Goal: Information Seeking & Learning: Learn about a topic

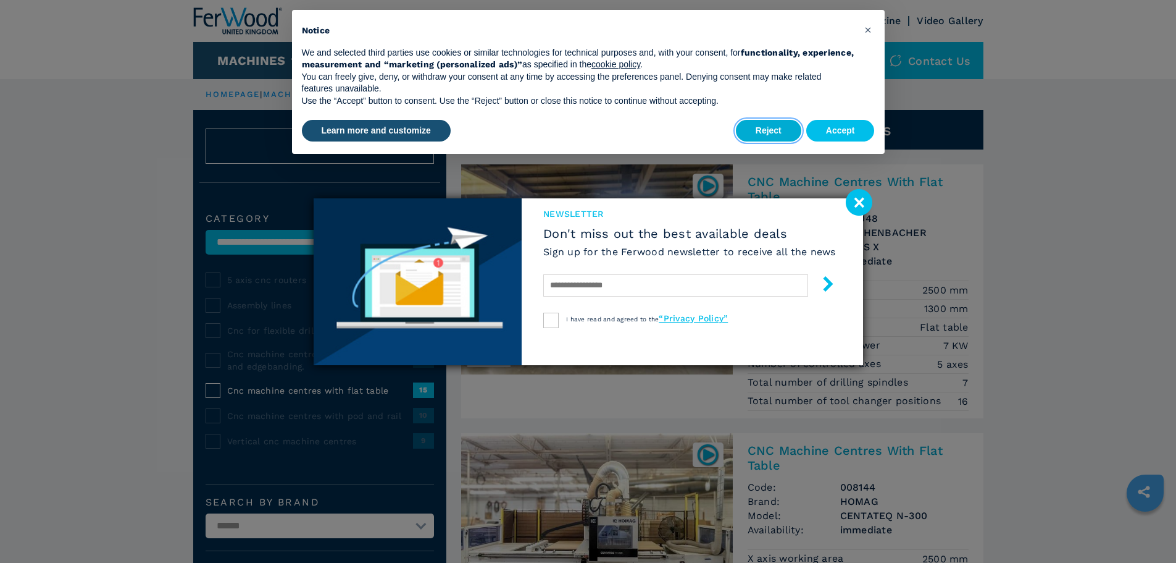
click at [765, 135] on button "Reject" at bounding box center [768, 131] width 65 height 22
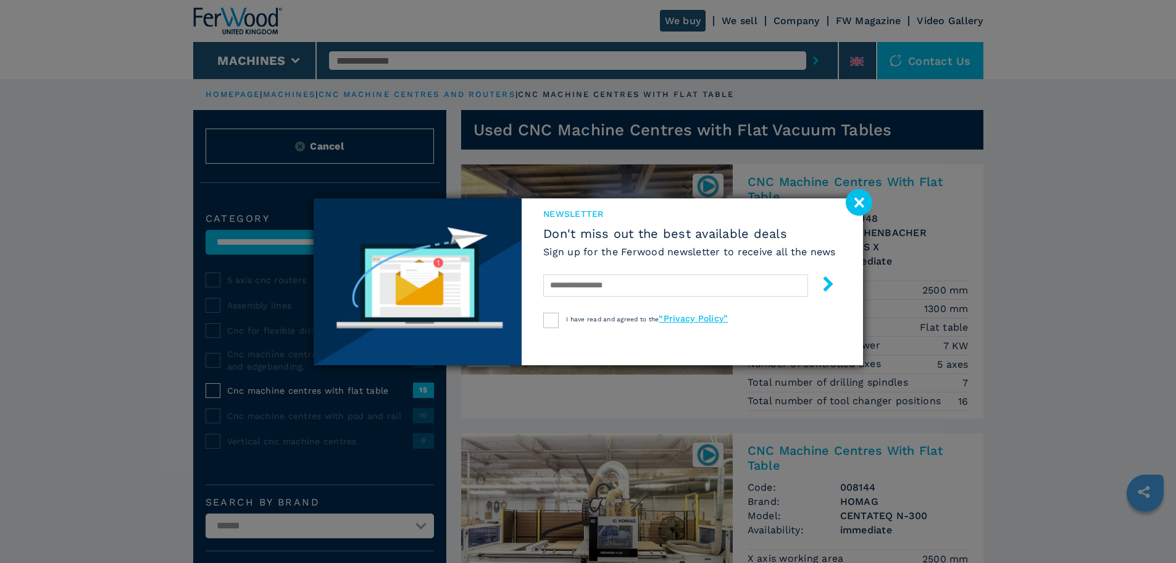
click at [863, 198] on image at bounding box center [859, 202] width 27 height 27
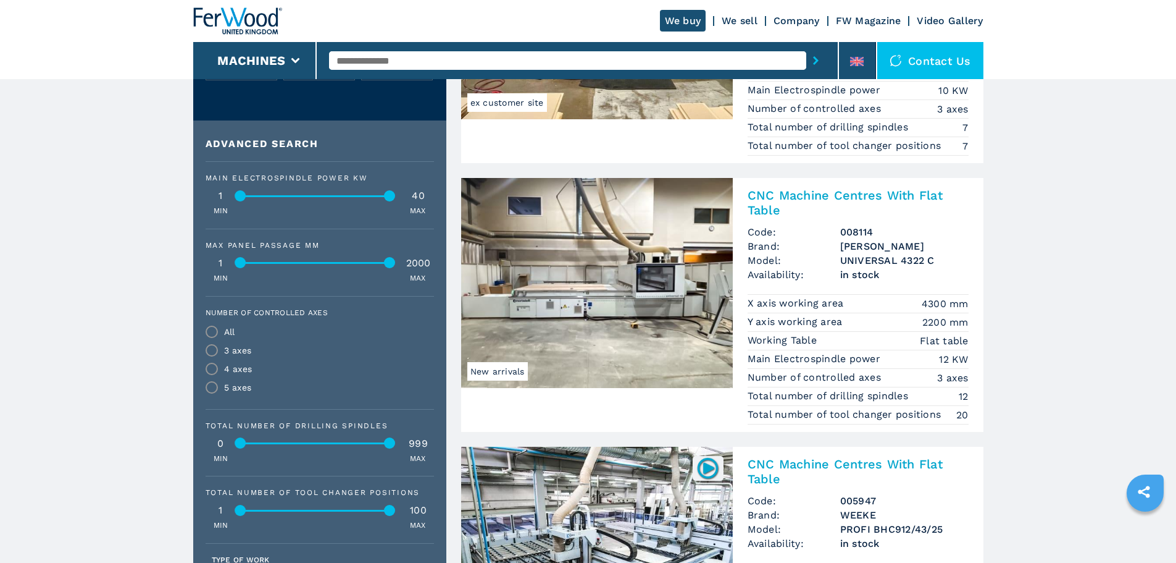
scroll to position [496, 0]
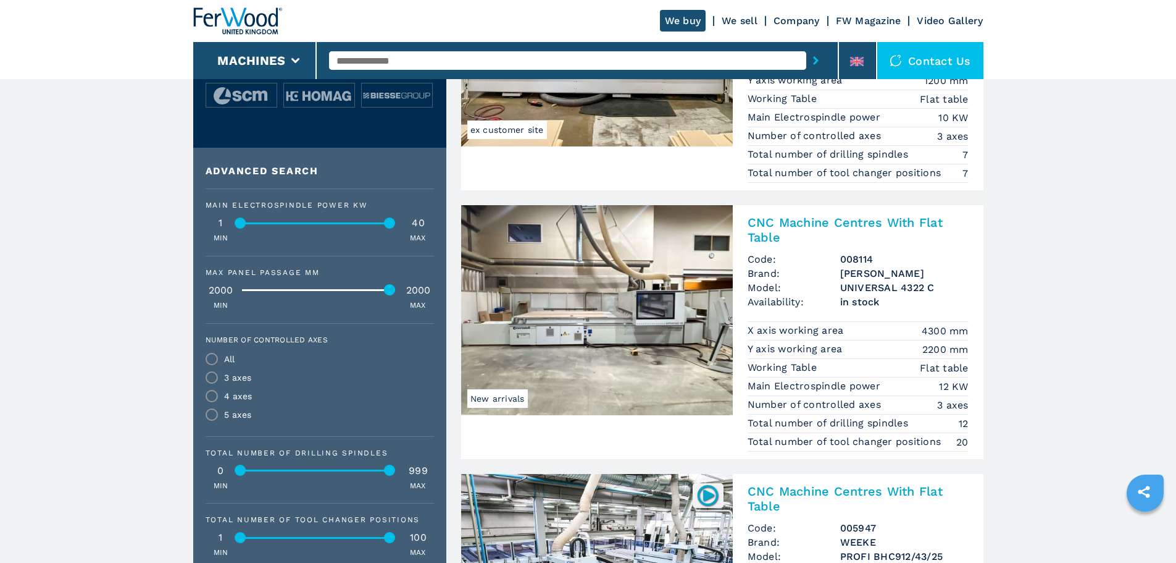
drag, startPoint x: 242, startPoint y: 300, endPoint x: 456, endPoint y: 304, distance: 214.3
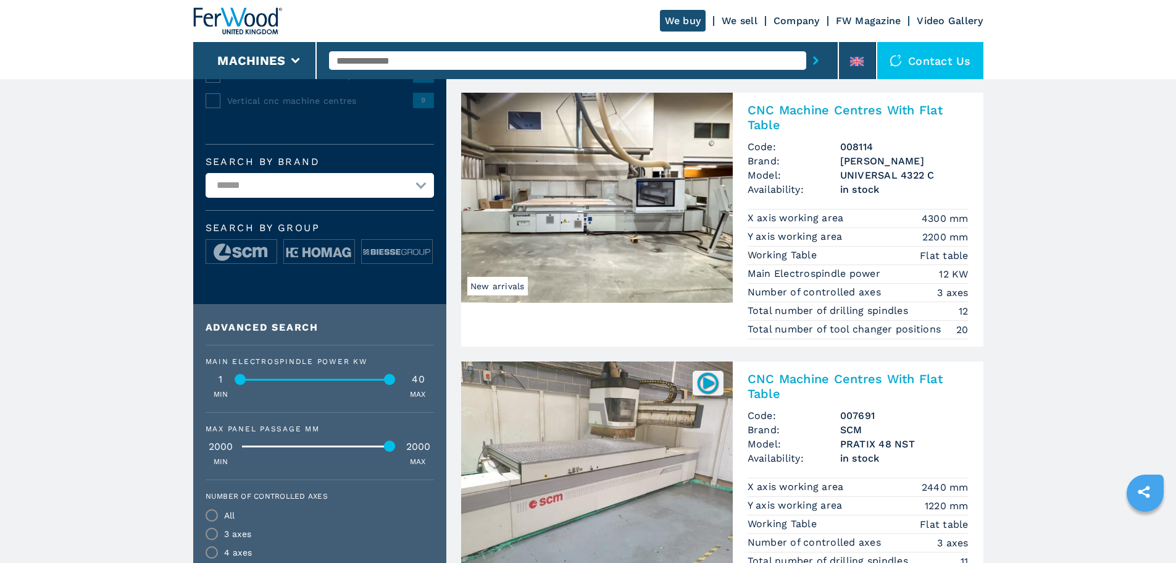
scroll to position [335, 0]
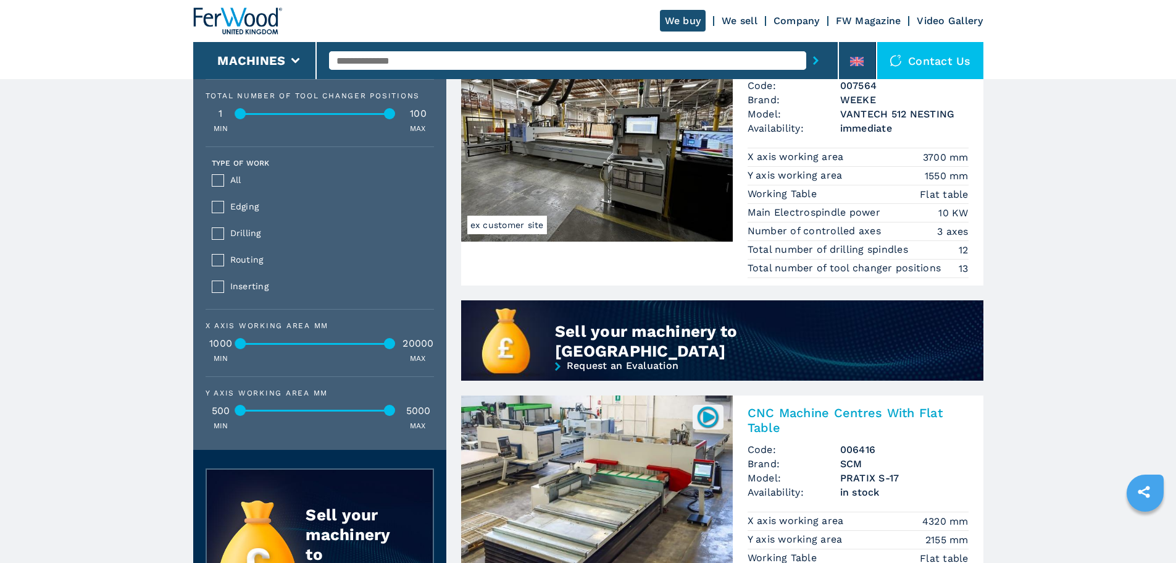
scroll to position [934, 0]
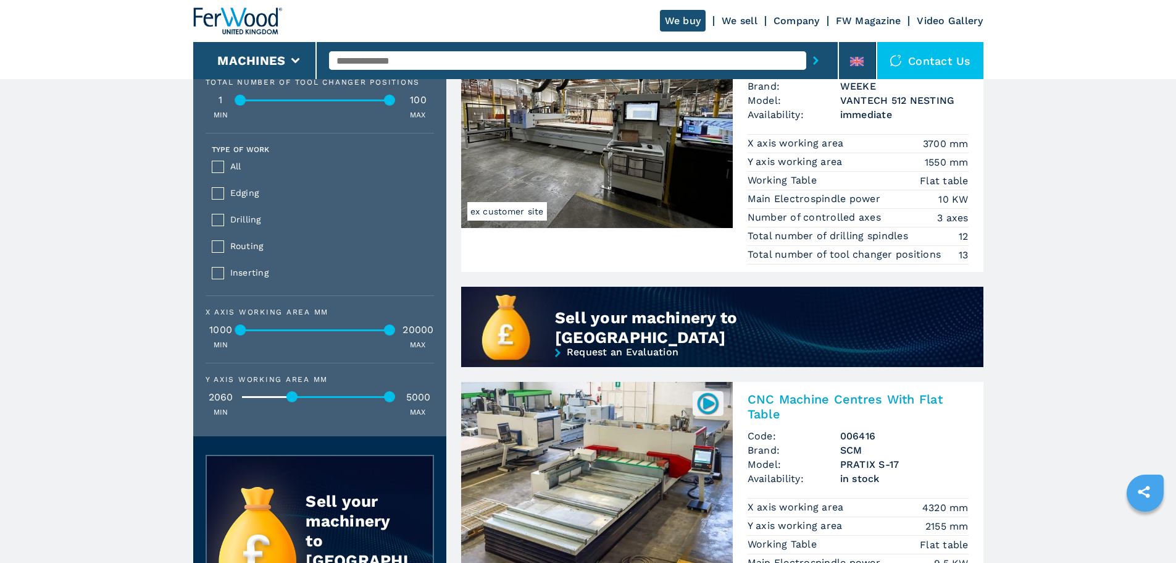
drag, startPoint x: 238, startPoint y: 406, endPoint x: 290, endPoint y: 405, distance: 51.9
click at [290, 402] on div at bounding box center [292, 396] width 11 height 11
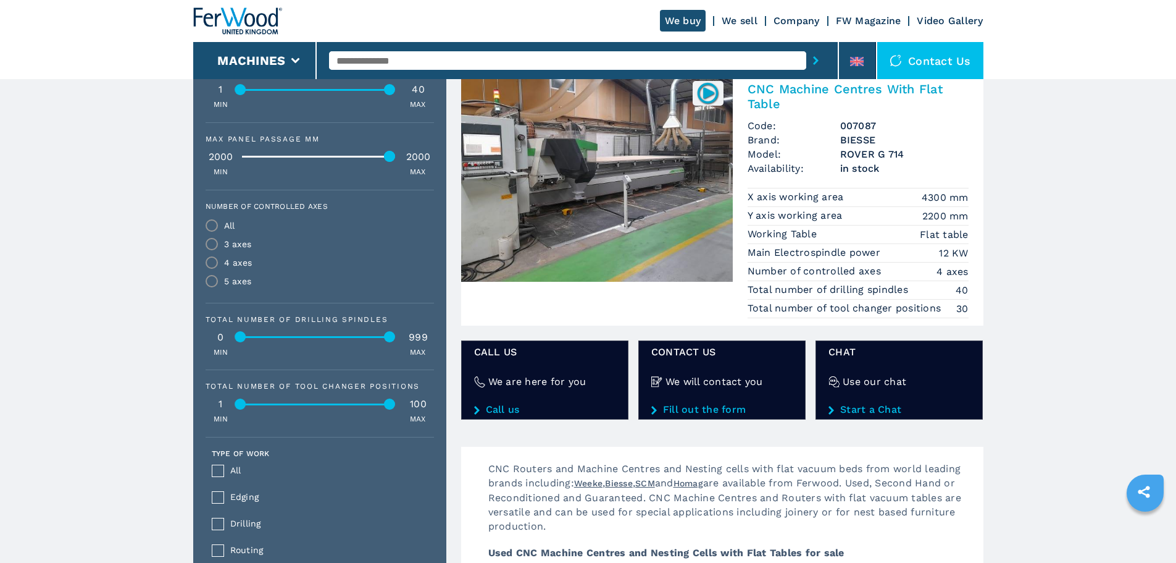
scroll to position [581, 0]
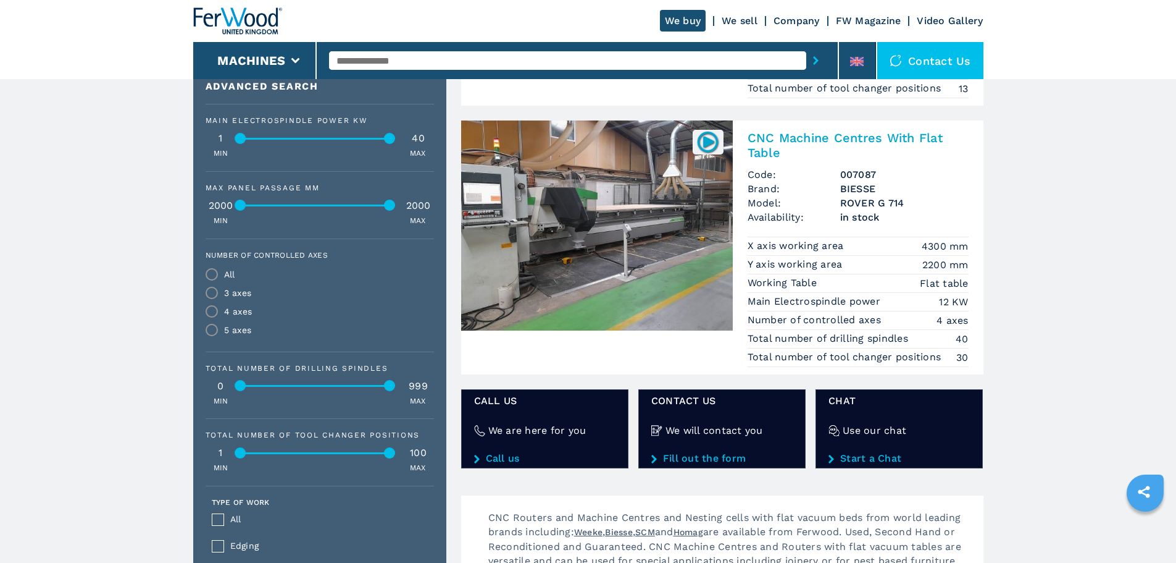
drag, startPoint x: 388, startPoint y: 214, endPoint x: 235, endPoint y: 229, distance: 153.3
click at [235, 226] on div "Max panel passage mm 2000 2000 MIN MAX" at bounding box center [320, 205] width 228 height 42
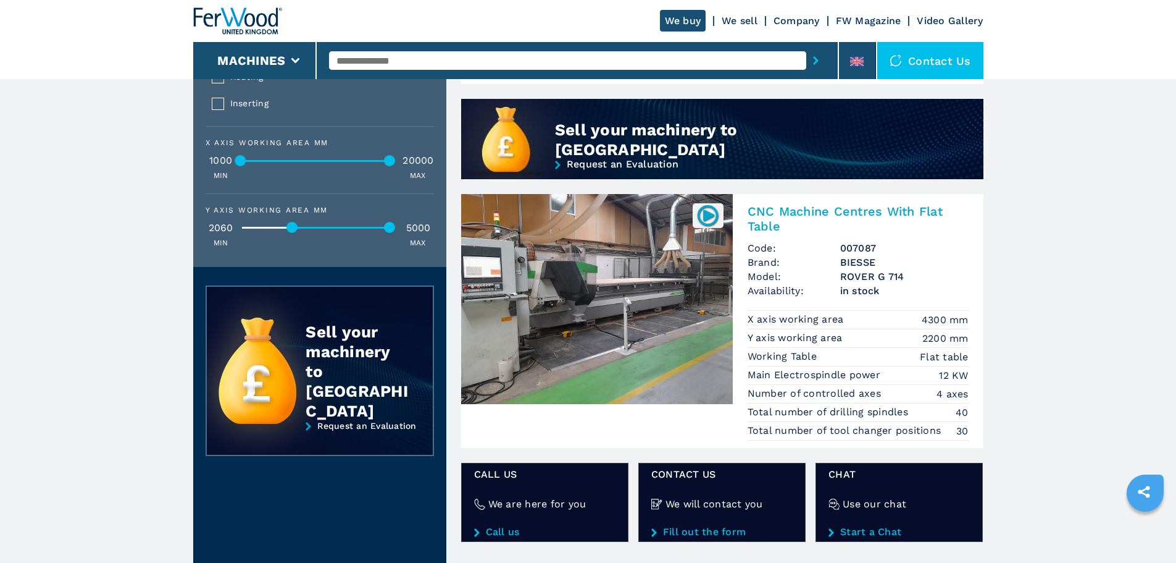
scroll to position [1123, 0]
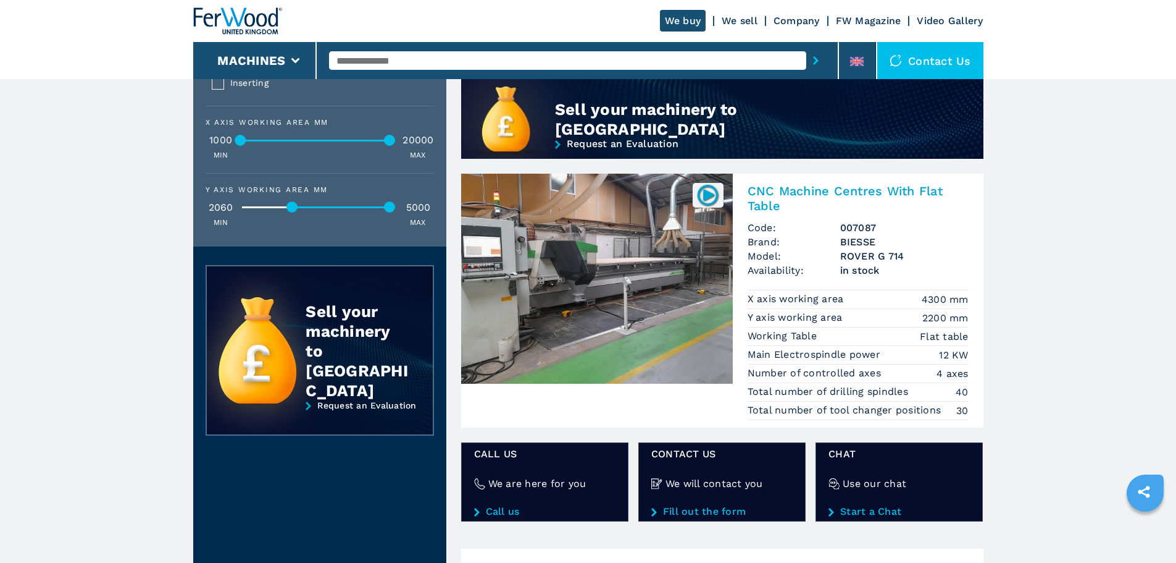
click at [695, 195] on div at bounding box center [708, 195] width 31 height 25
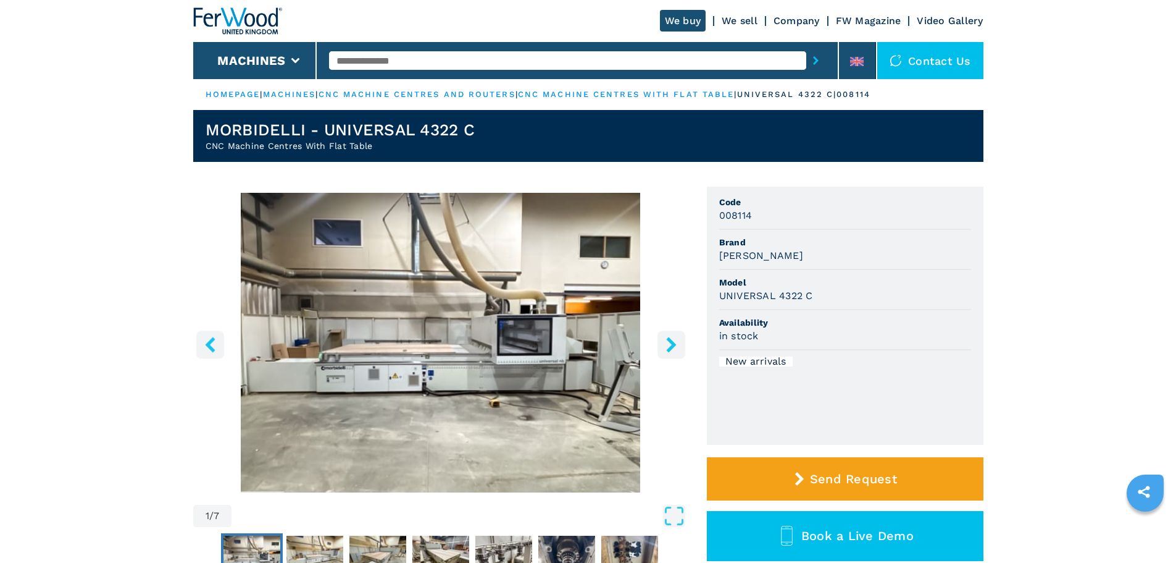
click at [676, 348] on icon "right-button" at bounding box center [671, 344] width 15 height 15
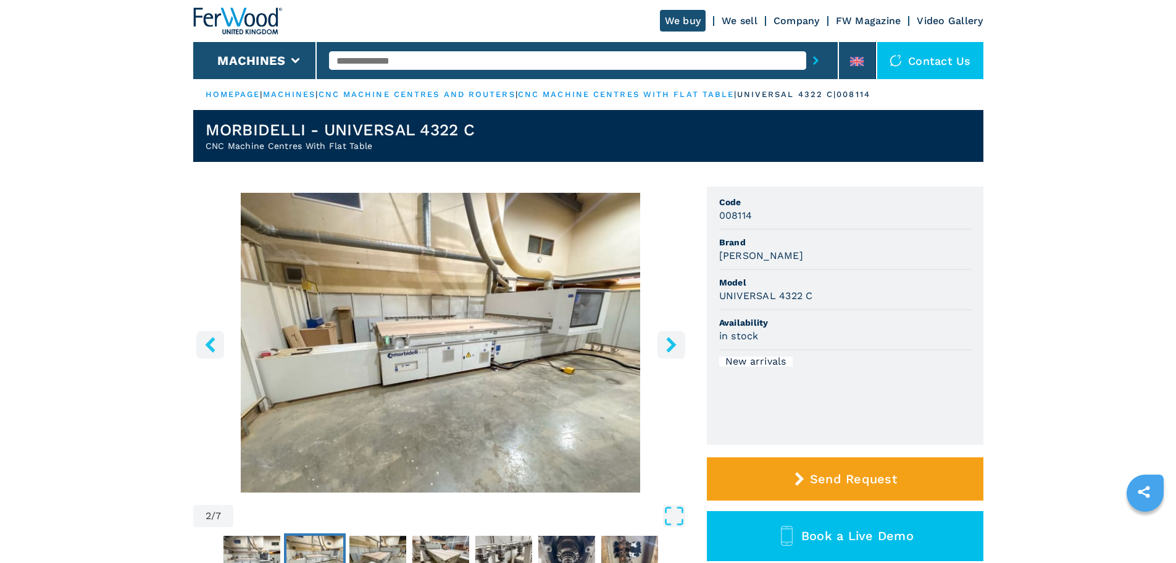
click at [668, 346] on icon "right-button" at bounding box center [671, 344] width 15 height 15
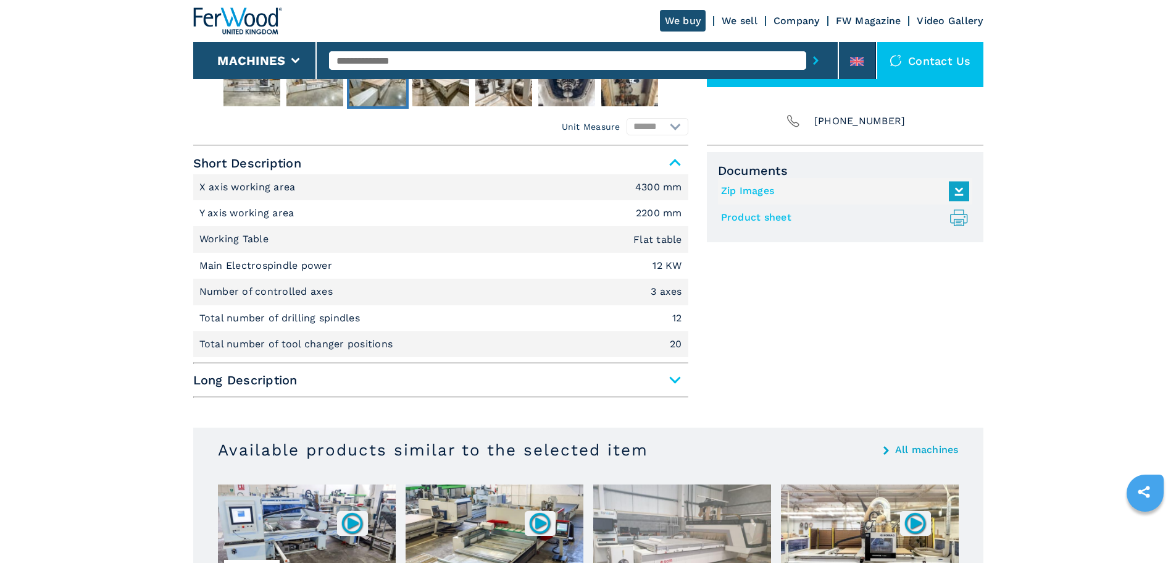
scroll to position [487, 0]
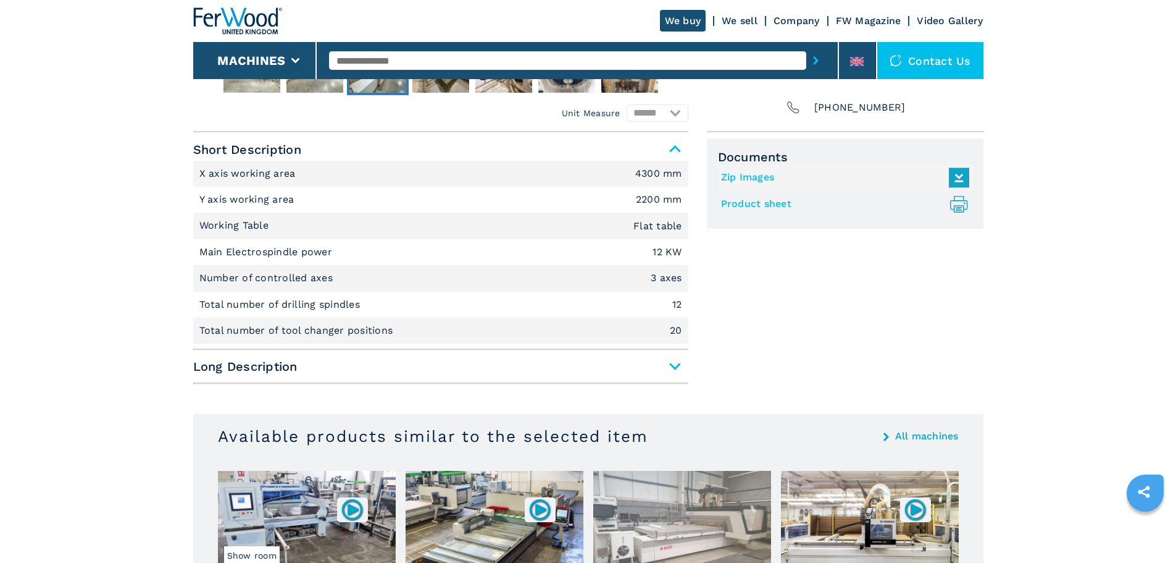
click at [674, 368] on span "Long Description" at bounding box center [440, 366] width 495 height 22
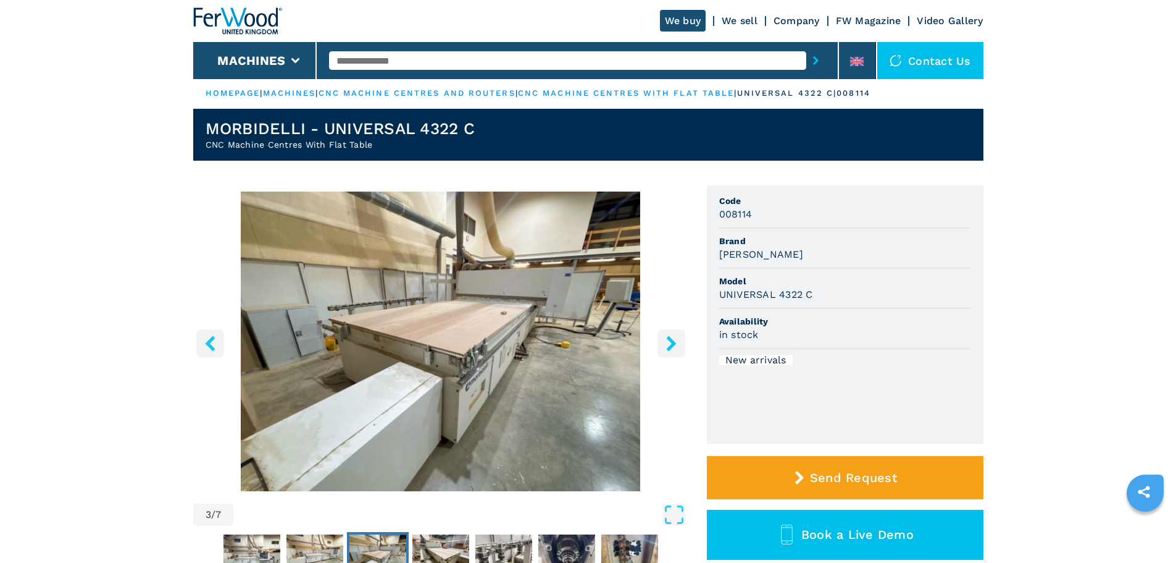
scroll to position [0, 0]
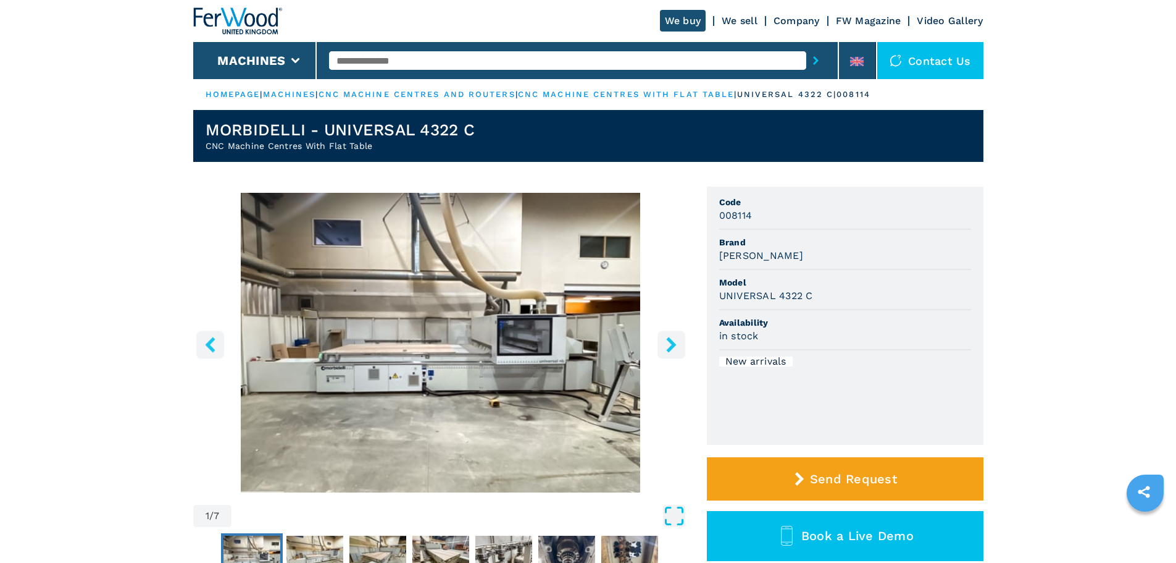
click at [676, 513] on icon "Open Fullscreen" at bounding box center [674, 516] width 22 height 22
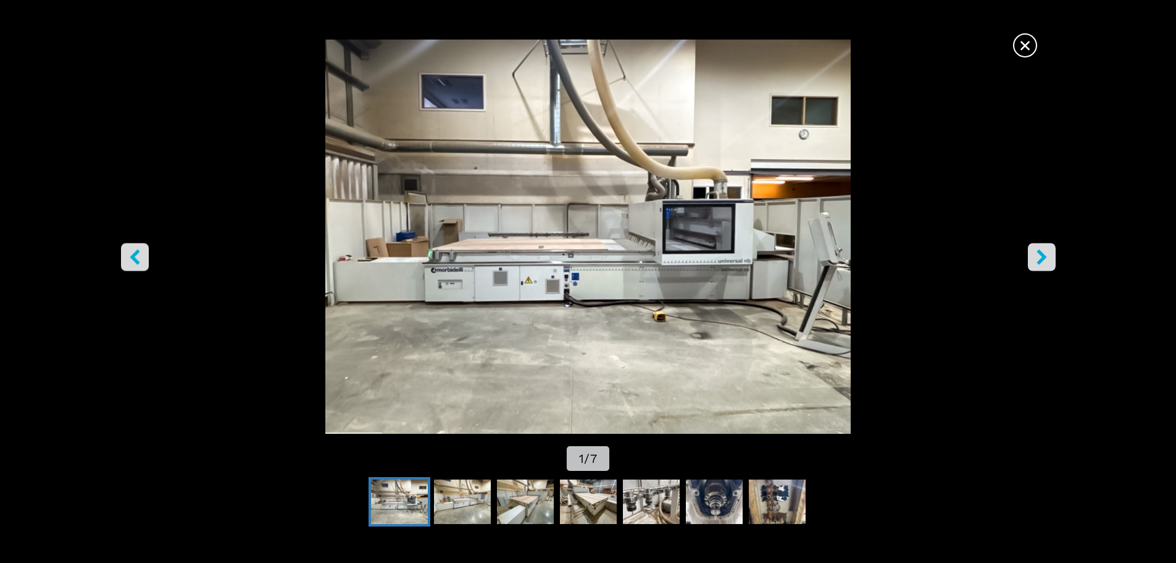
click at [524, 332] on img "Go to Slide 1" at bounding box center [588, 237] width 1059 height 394
click at [1042, 253] on icon "right-button" at bounding box center [1042, 256] width 10 height 15
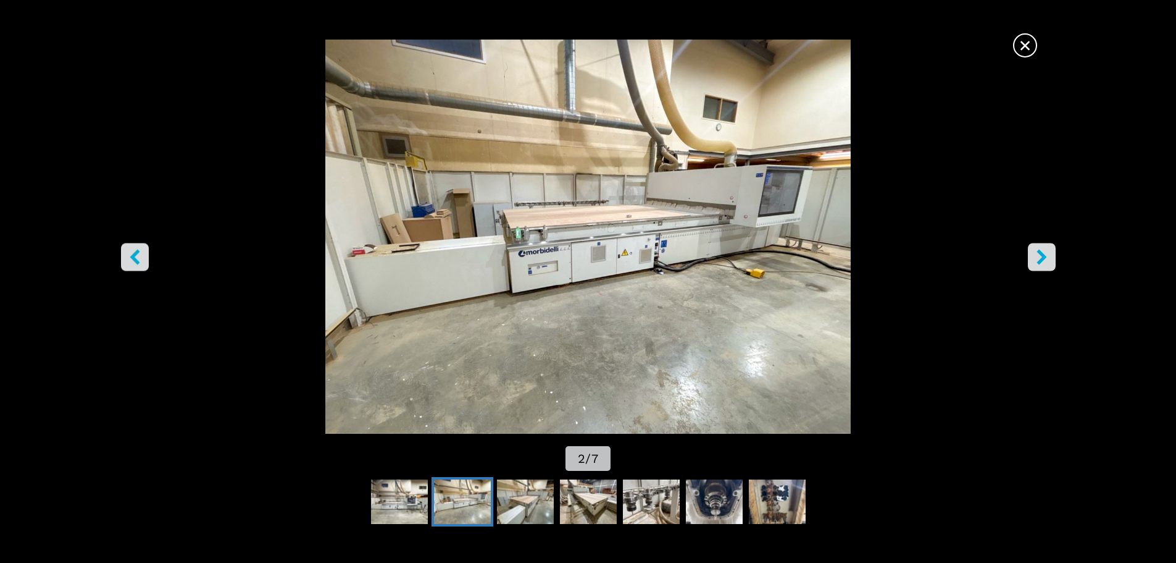
click at [1042, 253] on icon "right-button" at bounding box center [1042, 256] width 10 height 15
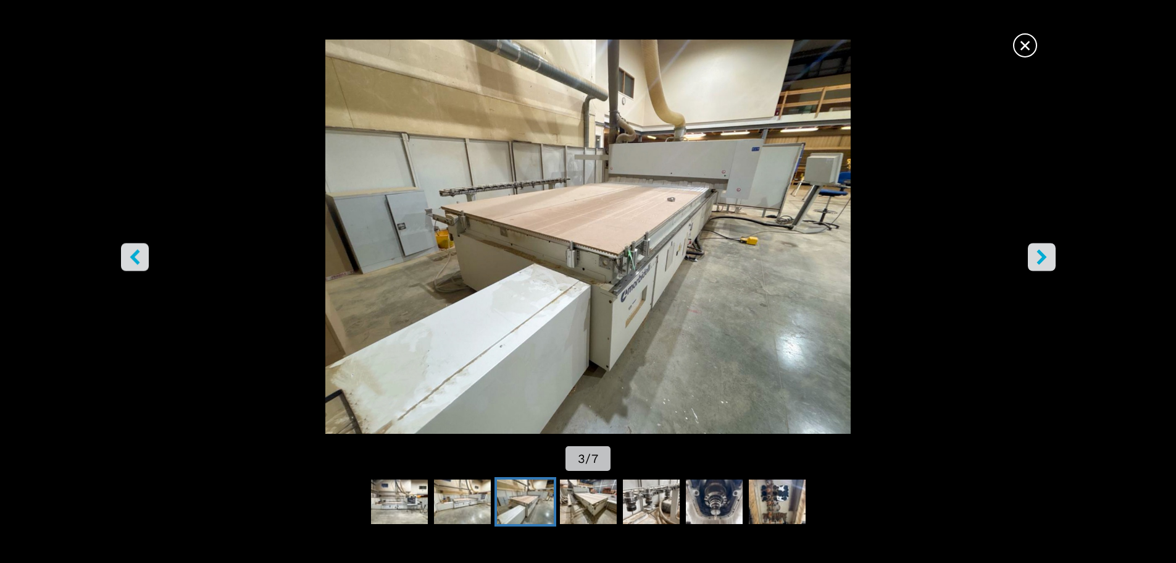
click at [1046, 253] on icon "right-button" at bounding box center [1041, 256] width 15 height 15
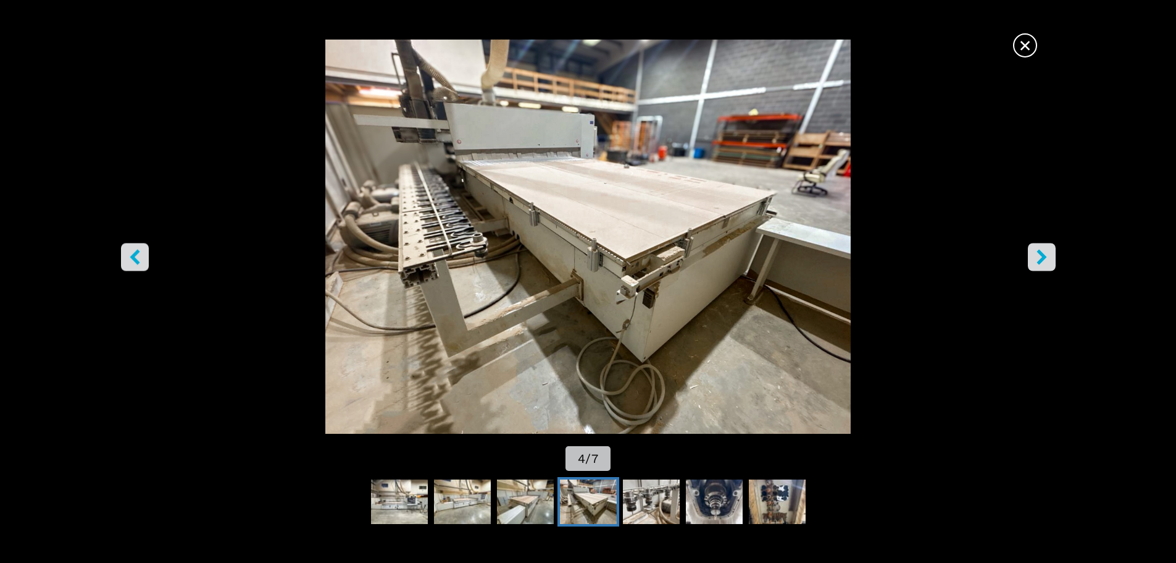
click at [1046, 253] on icon "right-button" at bounding box center [1041, 256] width 15 height 15
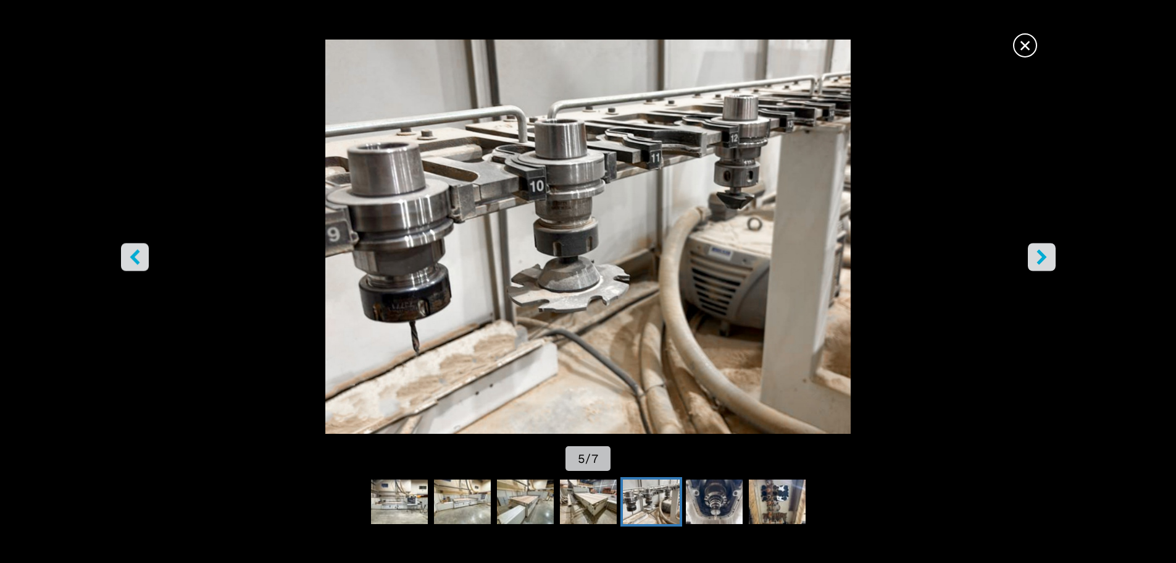
click at [1046, 253] on icon "right-button" at bounding box center [1041, 256] width 15 height 15
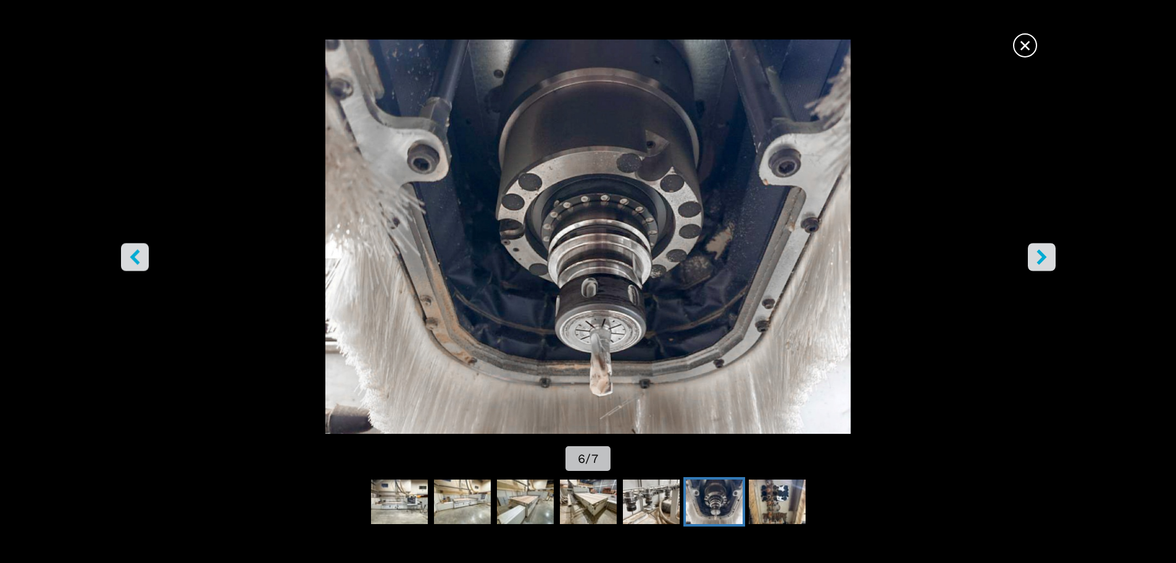
click at [1046, 253] on icon "right-button" at bounding box center [1041, 256] width 15 height 15
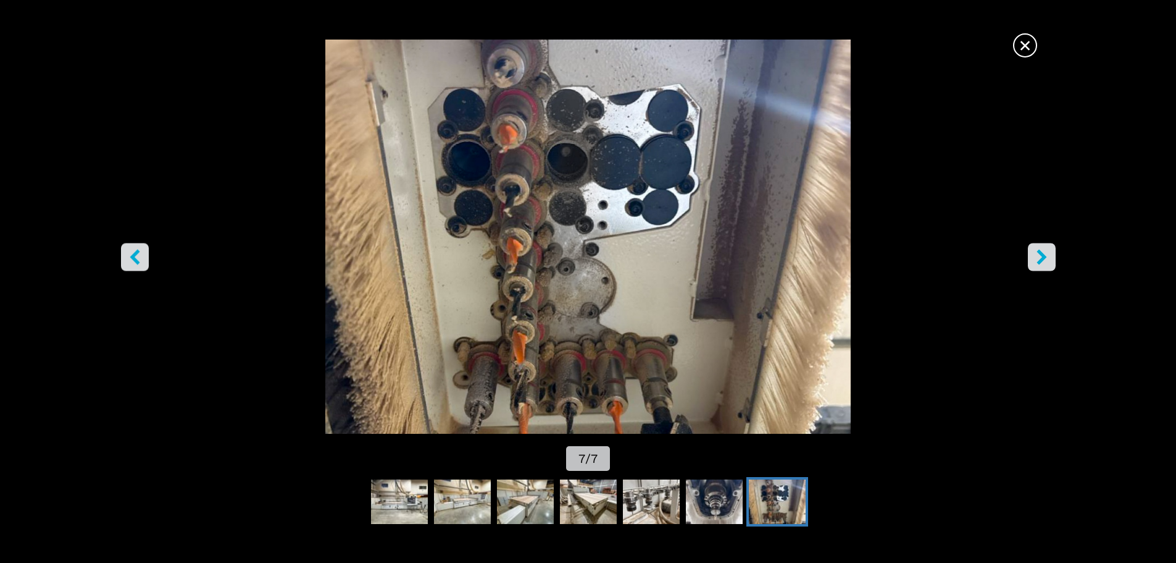
click at [1027, 54] on span "×" at bounding box center [1026, 43] width 22 height 22
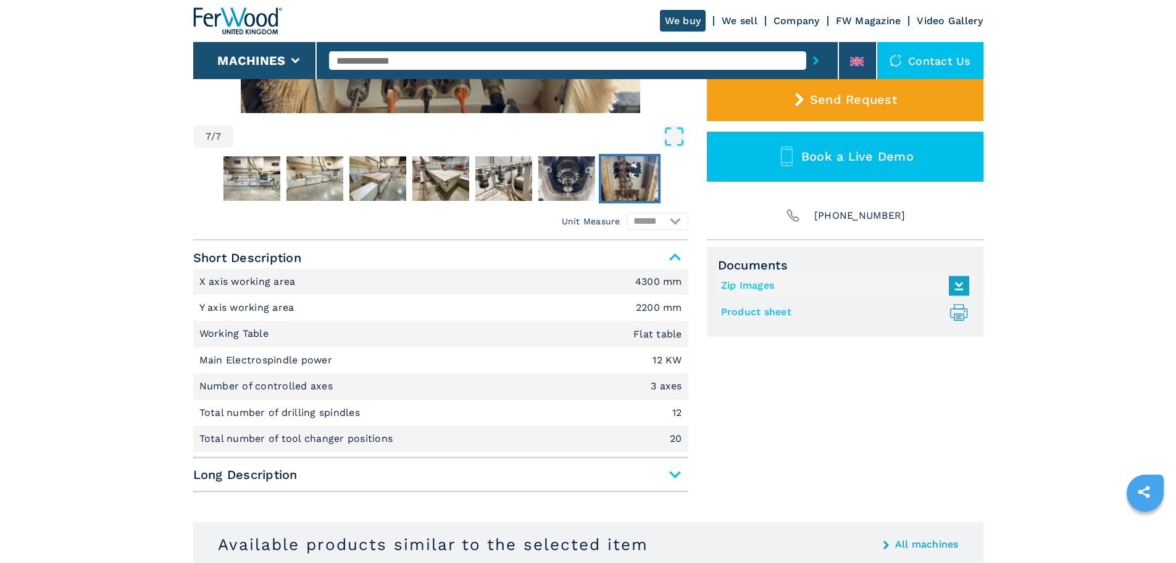
scroll to position [351, 0]
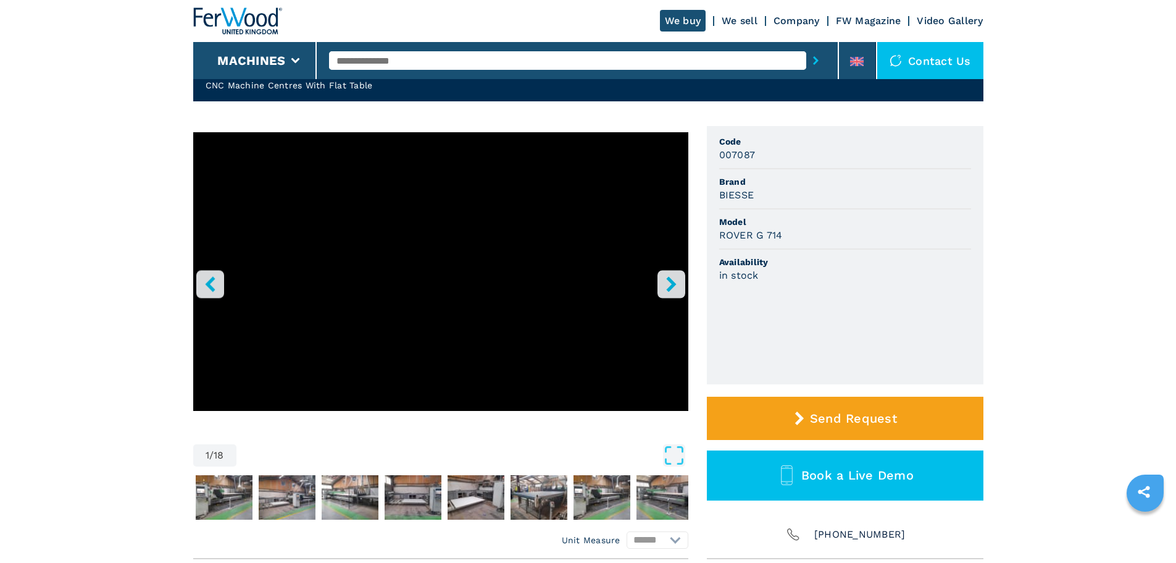
scroll to position [62, 0]
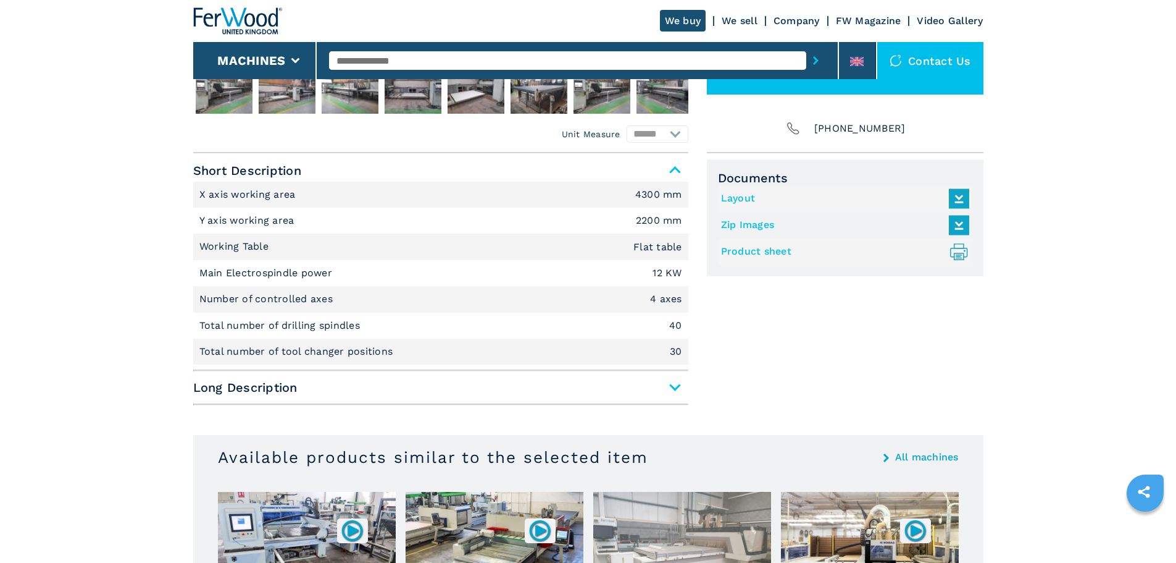
scroll to position [482, 0]
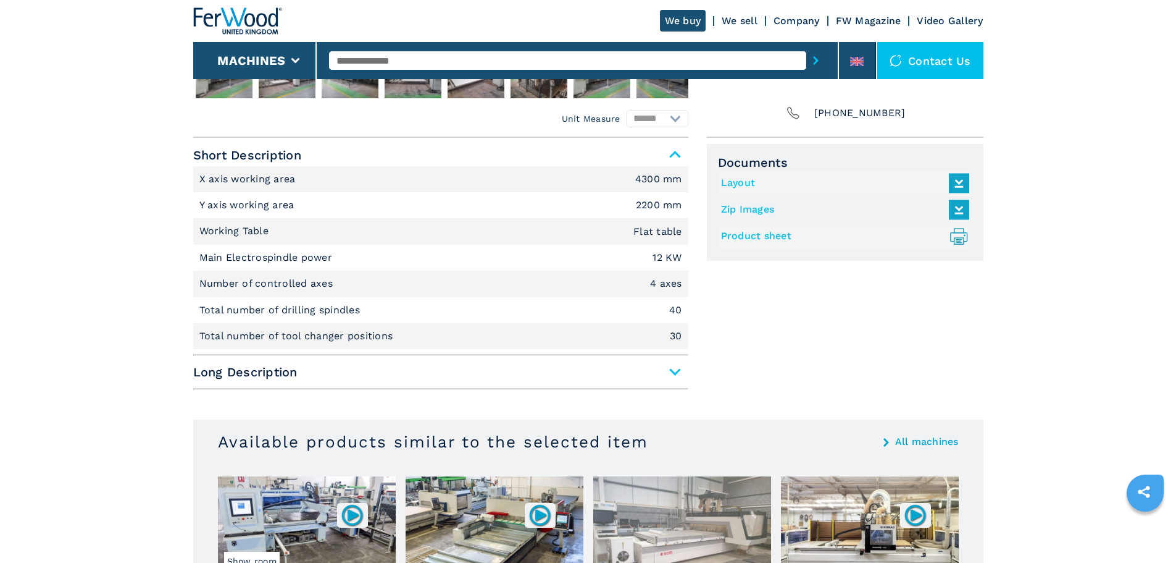
click at [351, 383] on div "Short Description X axis working area 4300 mm Y axis working area 2200 mm Worki…" at bounding box center [440, 267] width 495 height 246
click at [672, 375] on span "Long Description" at bounding box center [440, 372] width 495 height 22
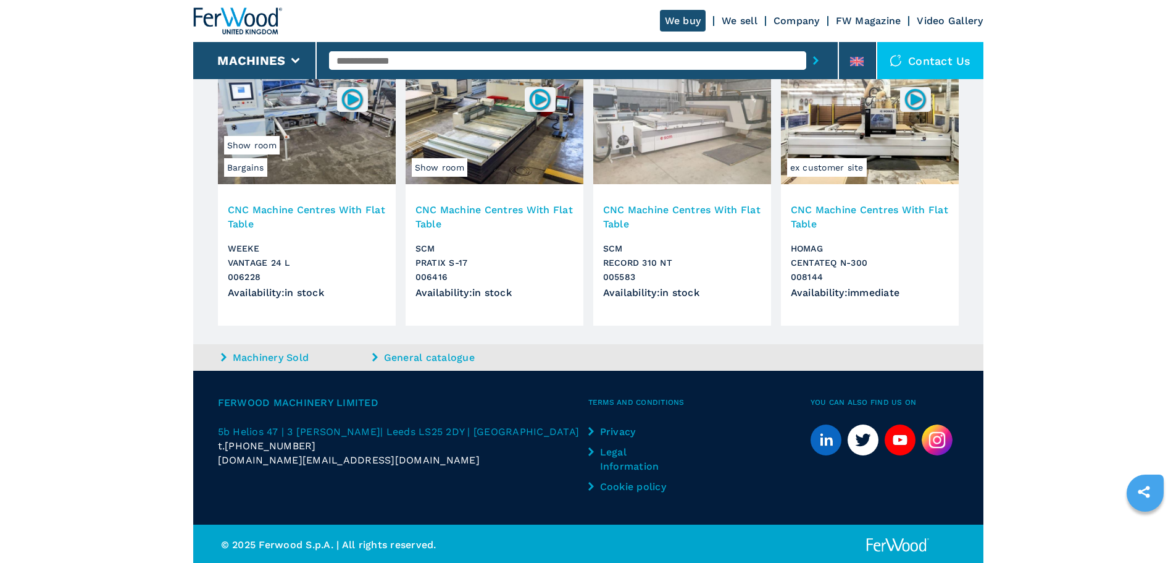
scroll to position [2088, 0]
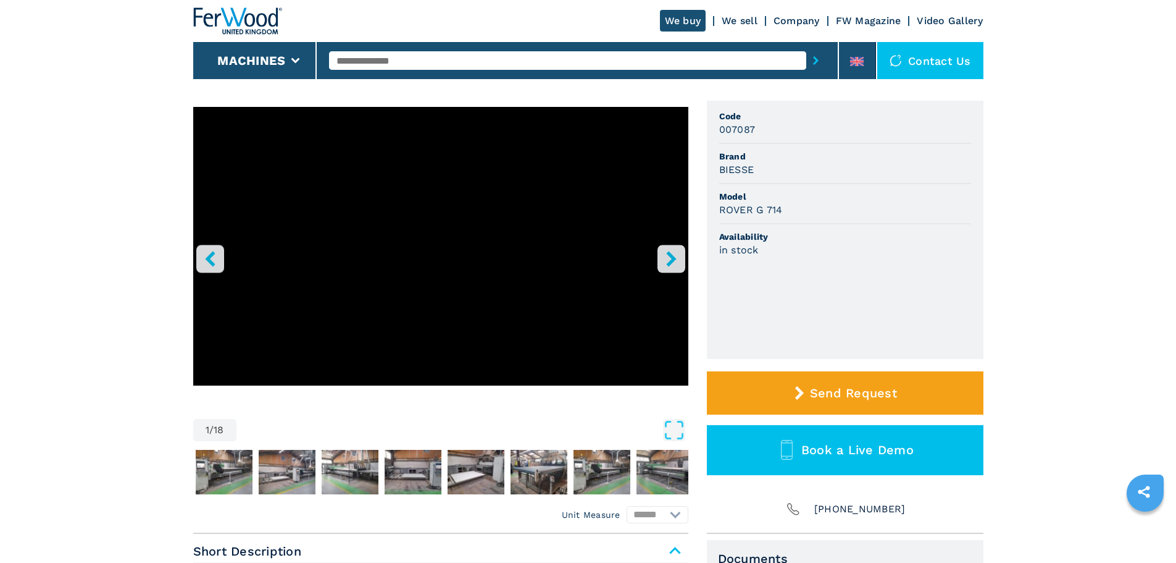
scroll to position [0, 0]
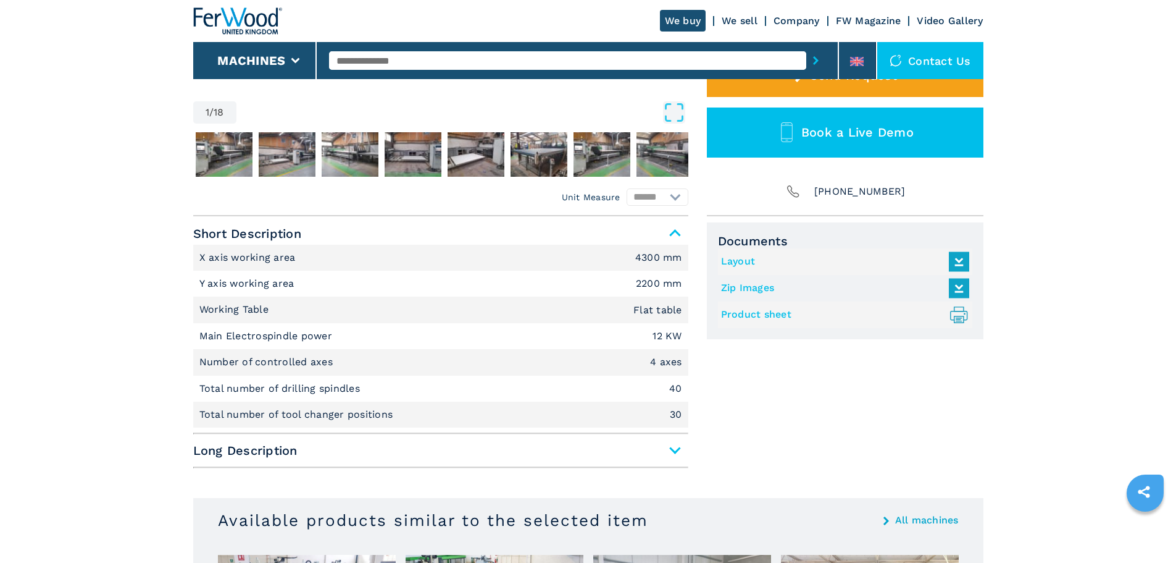
scroll to position [514, 0]
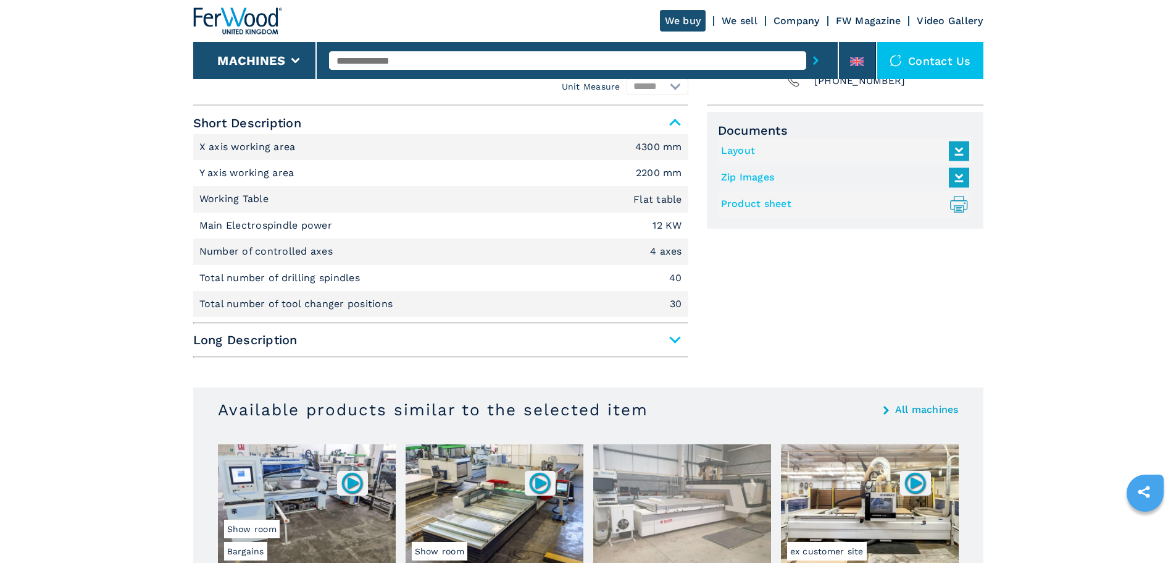
click at [675, 340] on span "Long Description" at bounding box center [440, 340] width 495 height 22
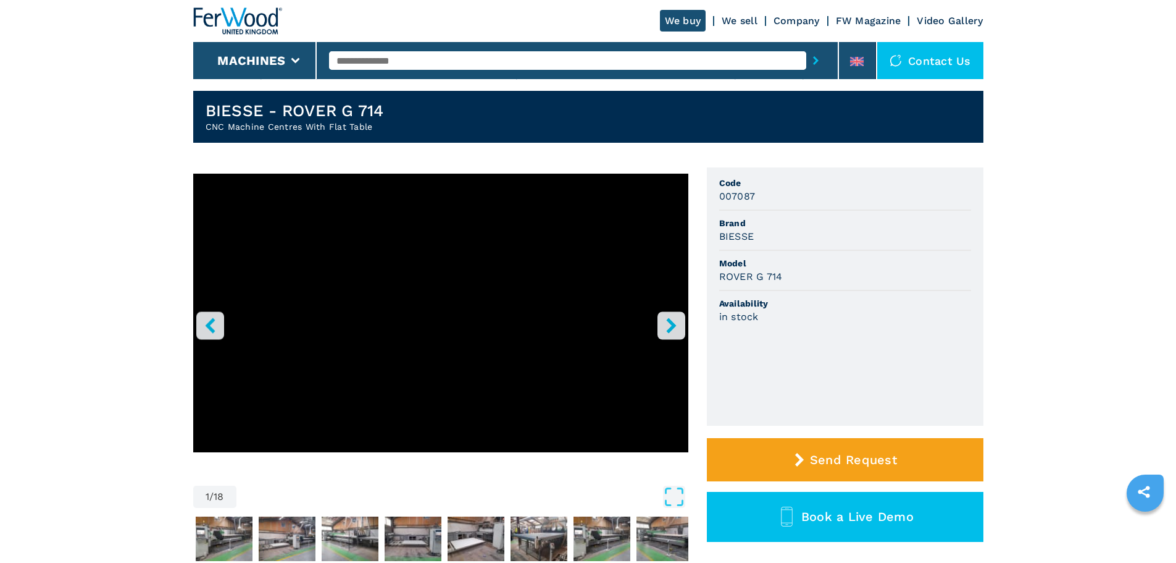
scroll to position [19, 0]
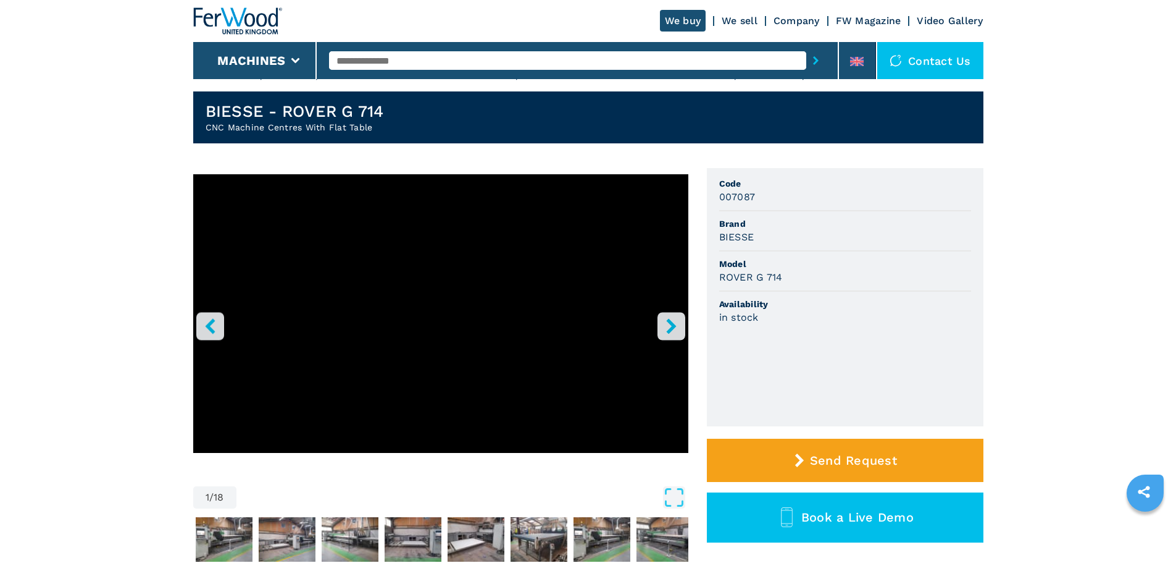
click at [669, 325] on icon "right-button" at bounding box center [671, 325] width 15 height 15
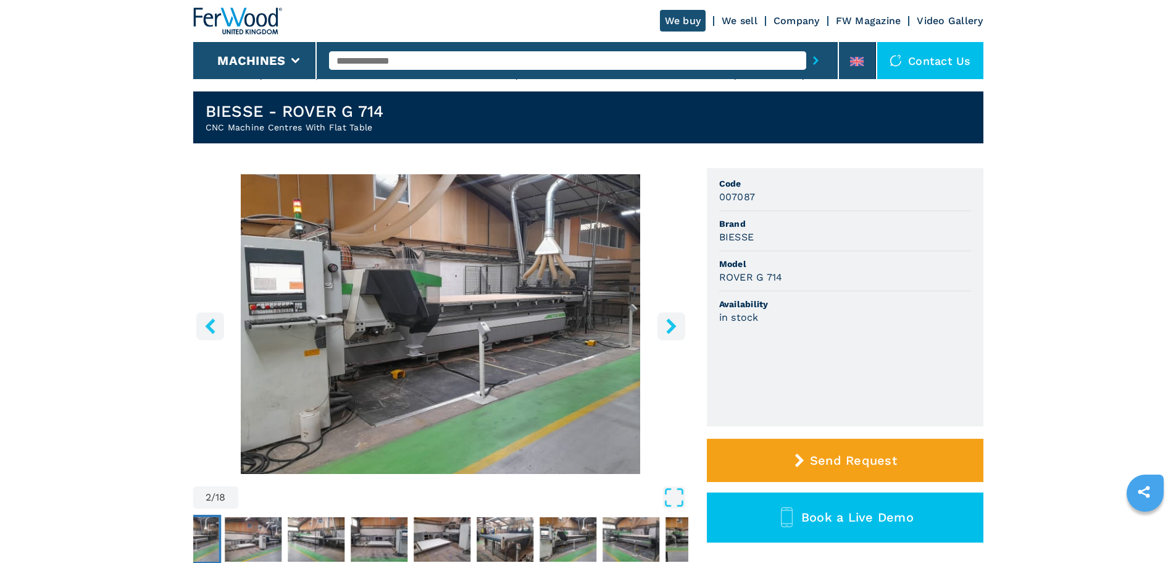
click at [669, 325] on icon "right-button" at bounding box center [671, 325] width 15 height 15
click at [672, 330] on icon "right-button" at bounding box center [671, 325] width 15 height 15
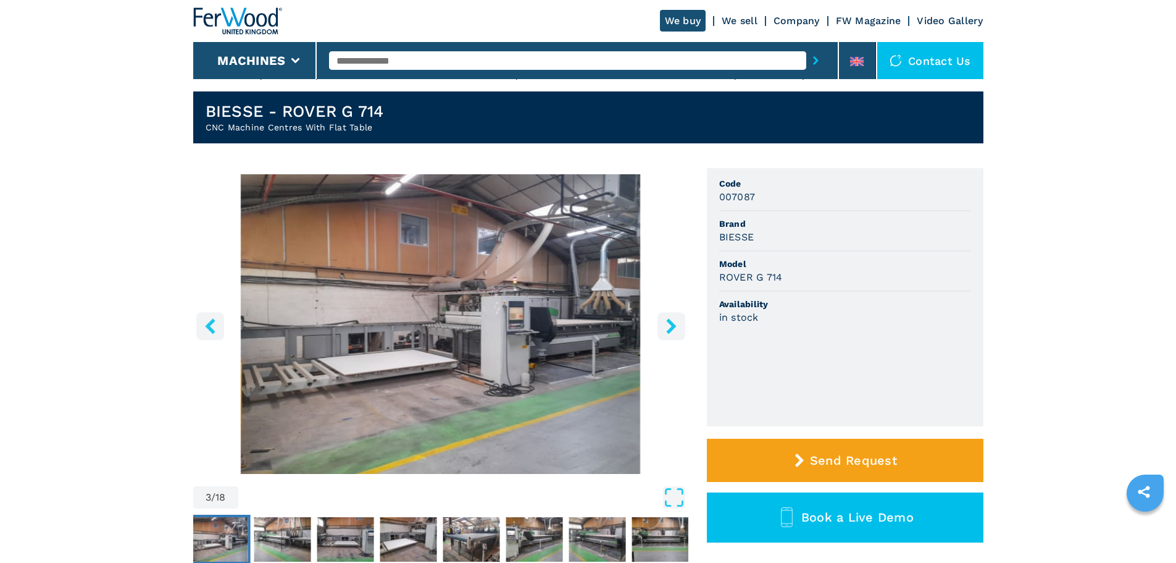
click at [671, 333] on icon "right-button" at bounding box center [671, 325] width 15 height 15
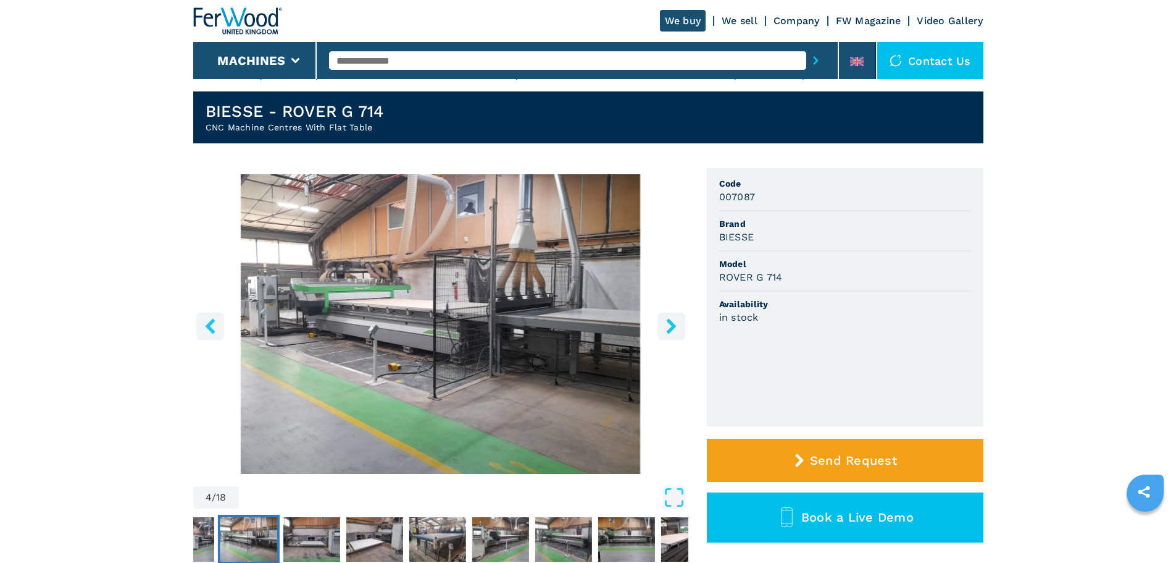
click at [671, 323] on icon "right-button" at bounding box center [671, 325] width 10 height 15
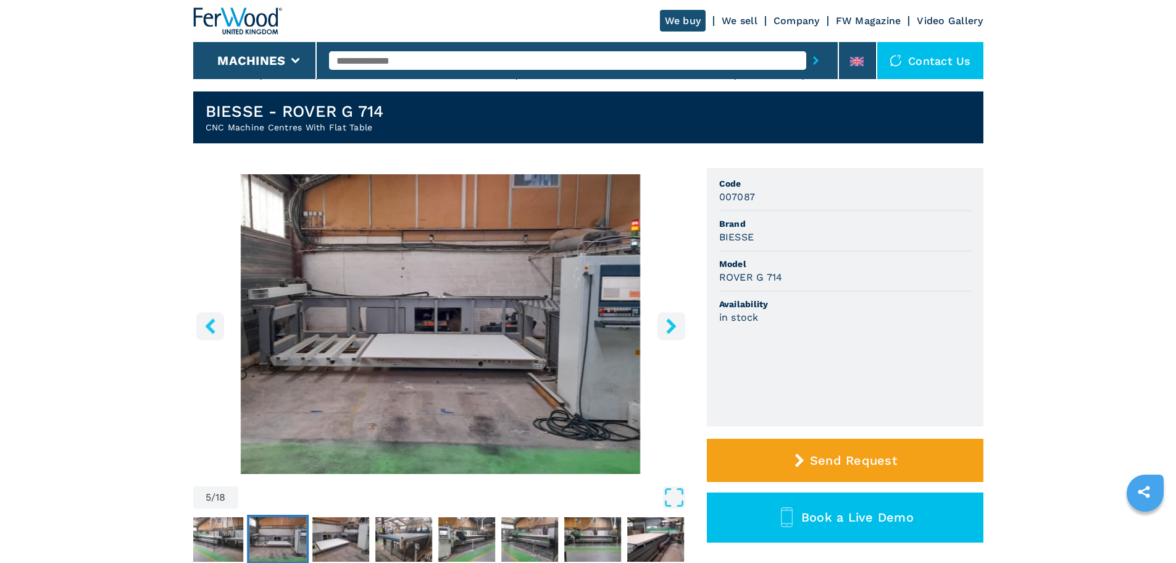
click at [671, 323] on icon "right-button" at bounding box center [671, 325] width 10 height 15
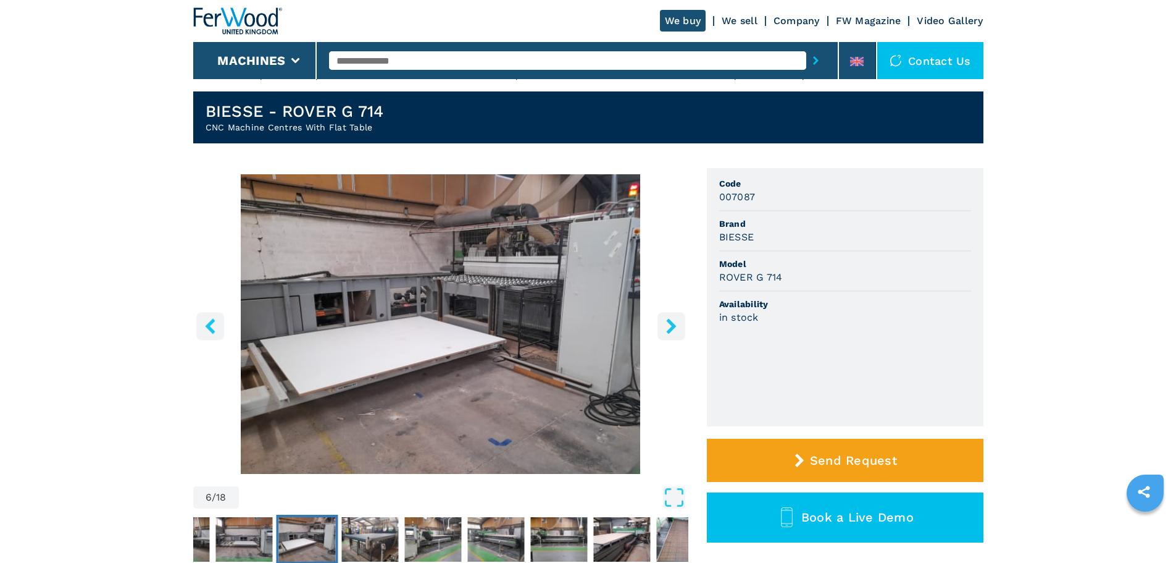
click at [671, 323] on icon "right-button" at bounding box center [671, 325] width 10 height 15
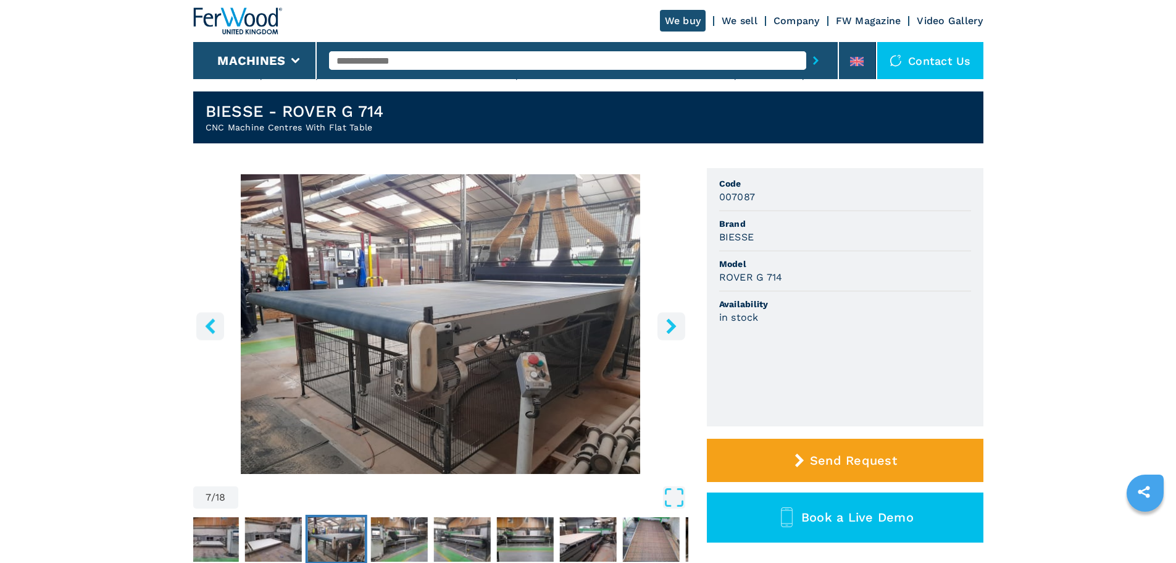
click at [671, 323] on icon "right-button" at bounding box center [671, 325] width 10 height 15
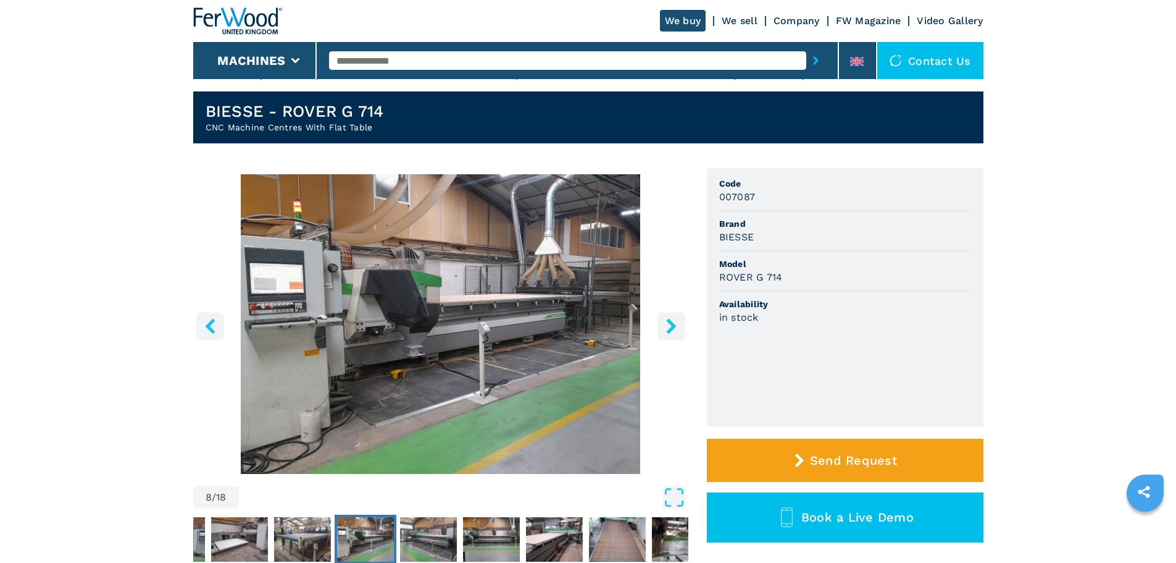
click at [671, 323] on icon "right-button" at bounding box center [671, 325] width 10 height 15
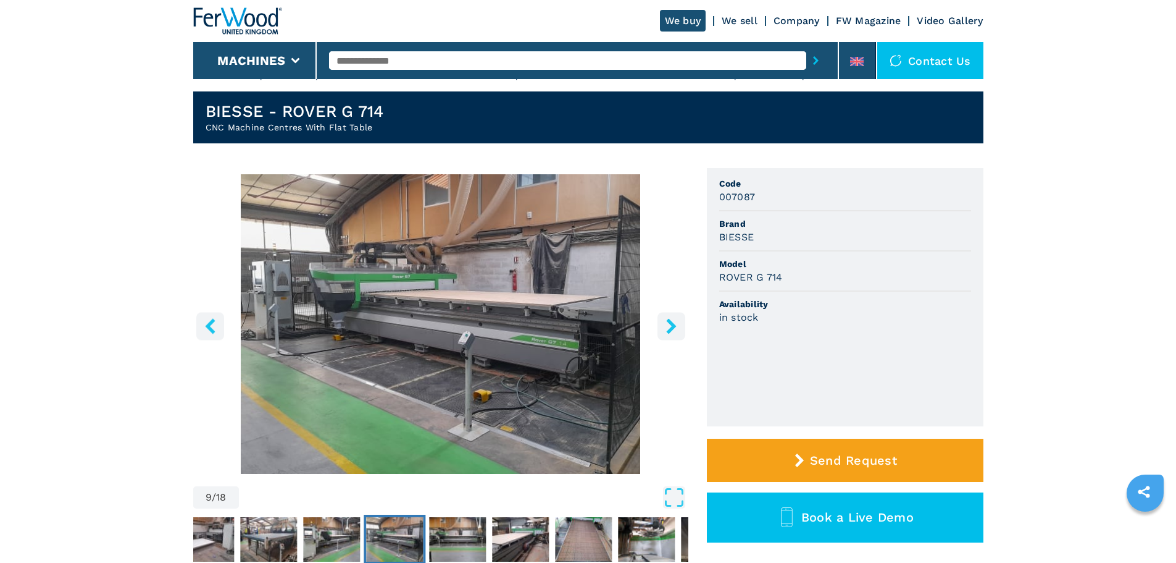
click at [671, 323] on icon "right-button" at bounding box center [671, 325] width 10 height 15
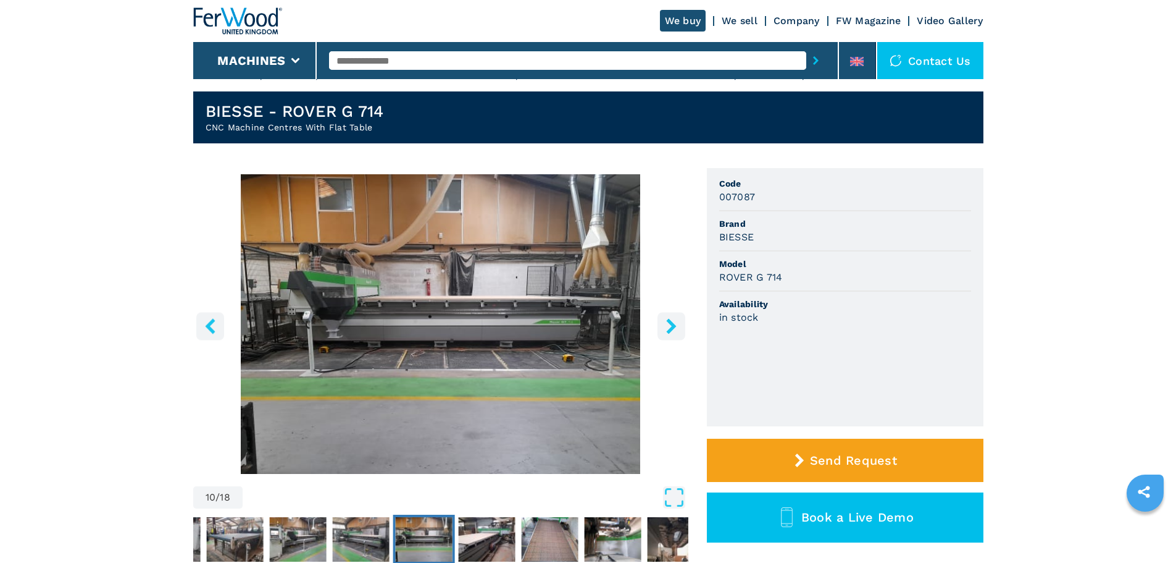
click at [671, 323] on icon "right-button" at bounding box center [671, 325] width 10 height 15
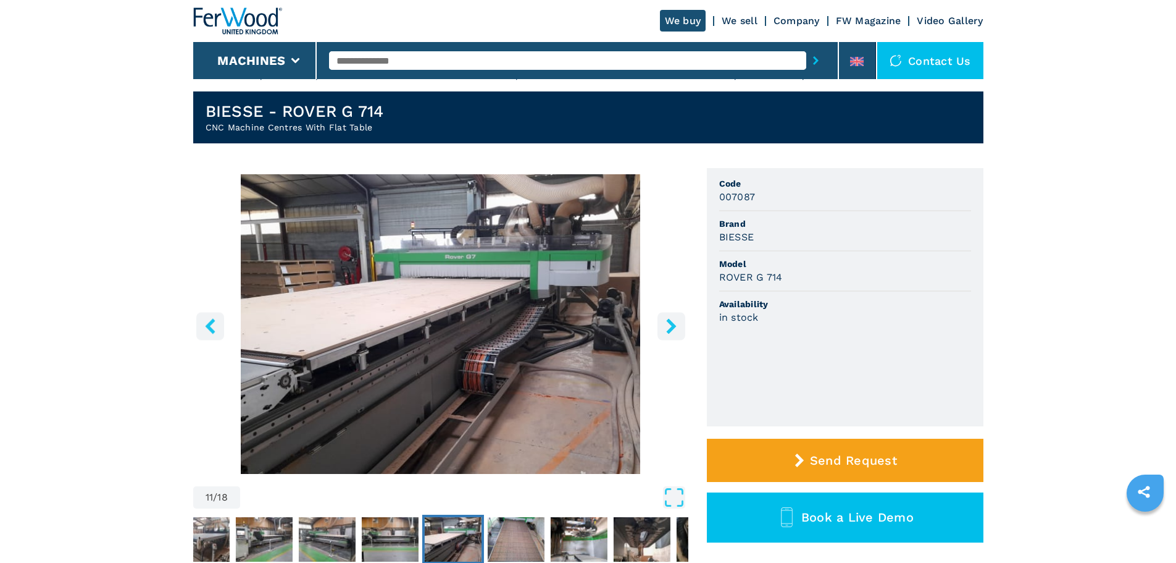
click at [671, 323] on icon "right-button" at bounding box center [671, 325] width 10 height 15
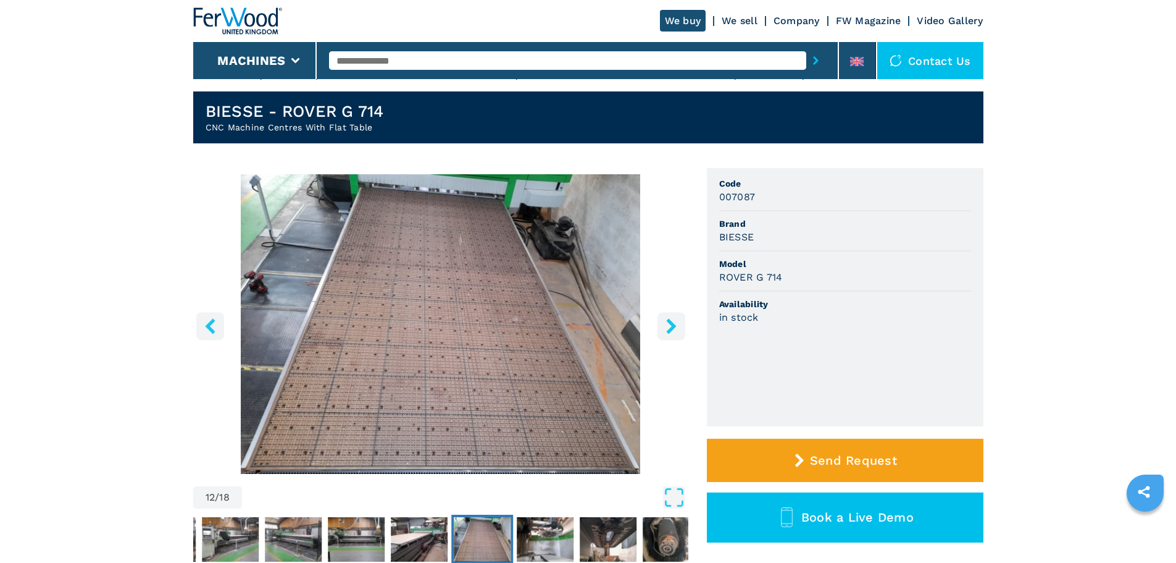
click at [671, 323] on icon "right-button" at bounding box center [671, 325] width 10 height 15
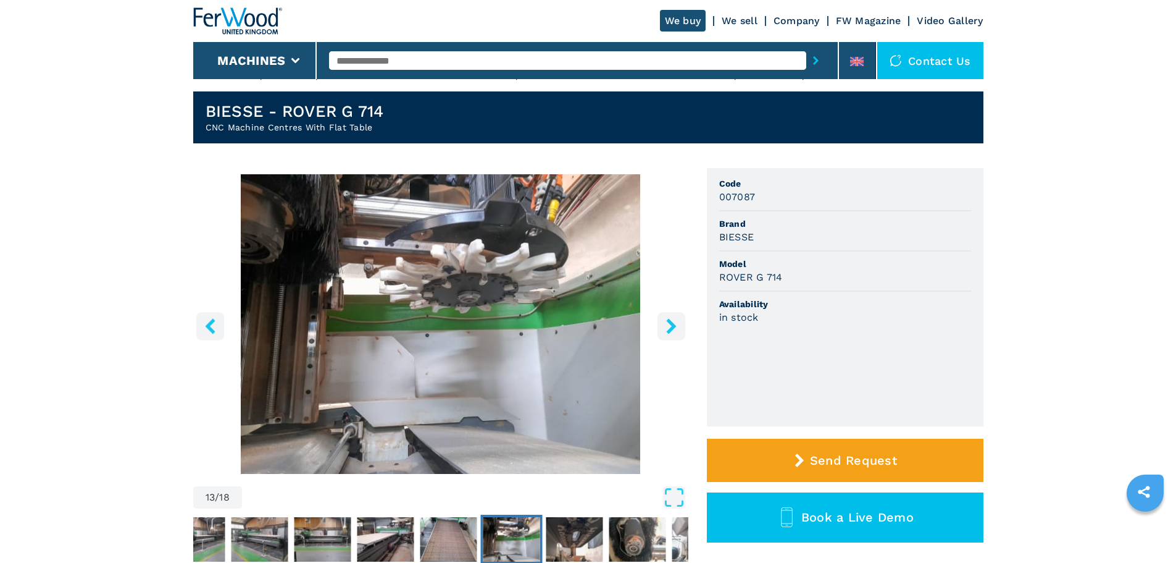
click at [671, 323] on icon "right-button" at bounding box center [671, 325] width 10 height 15
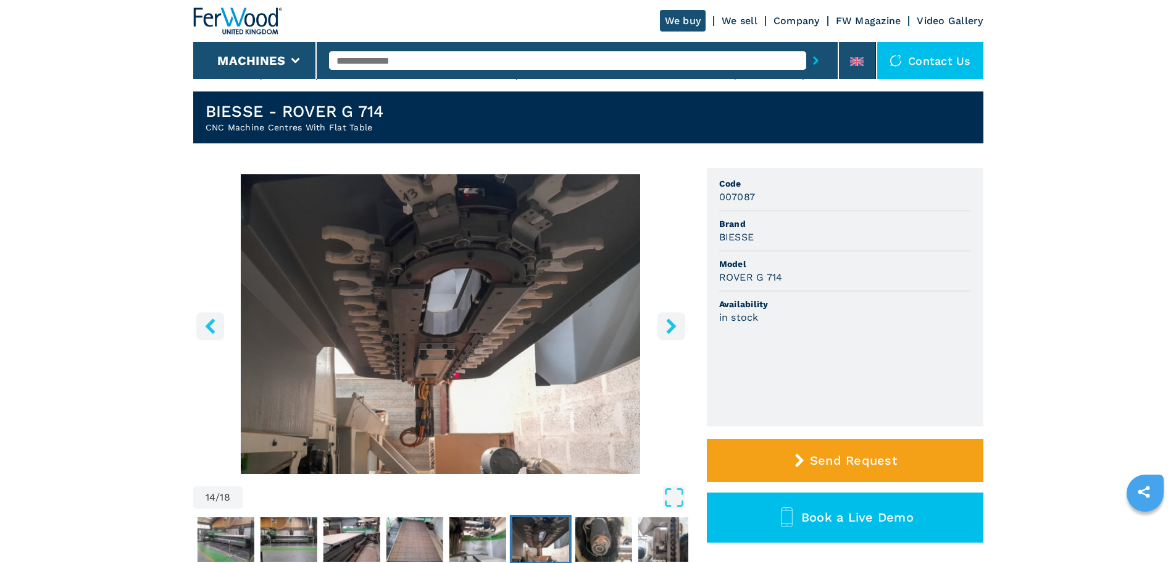
click at [671, 323] on icon "right-button" at bounding box center [671, 325] width 10 height 15
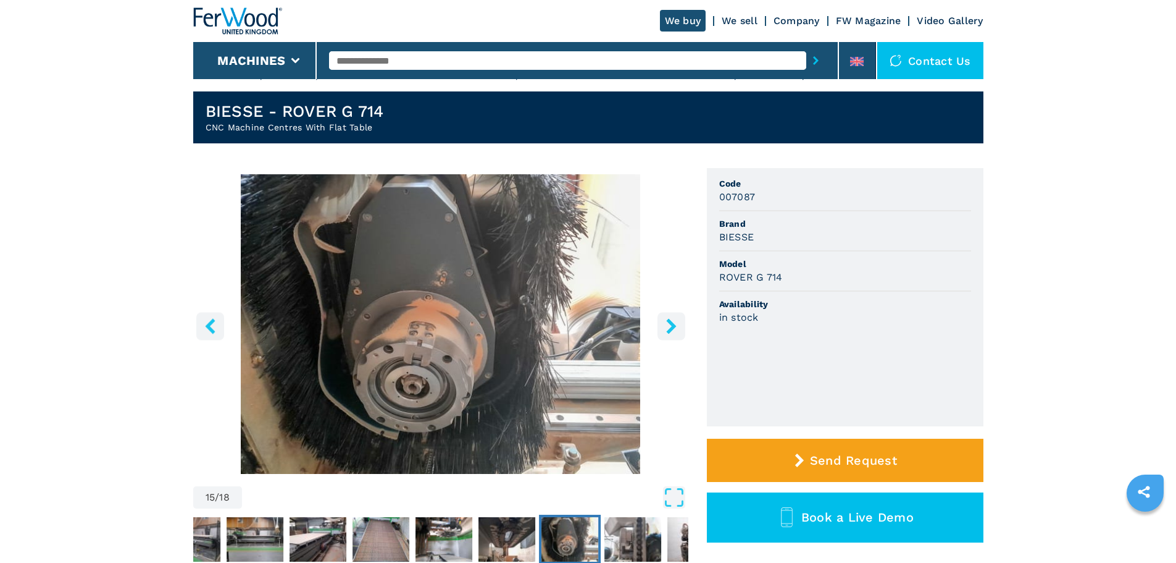
click at [671, 323] on icon "right-button" at bounding box center [671, 325] width 10 height 15
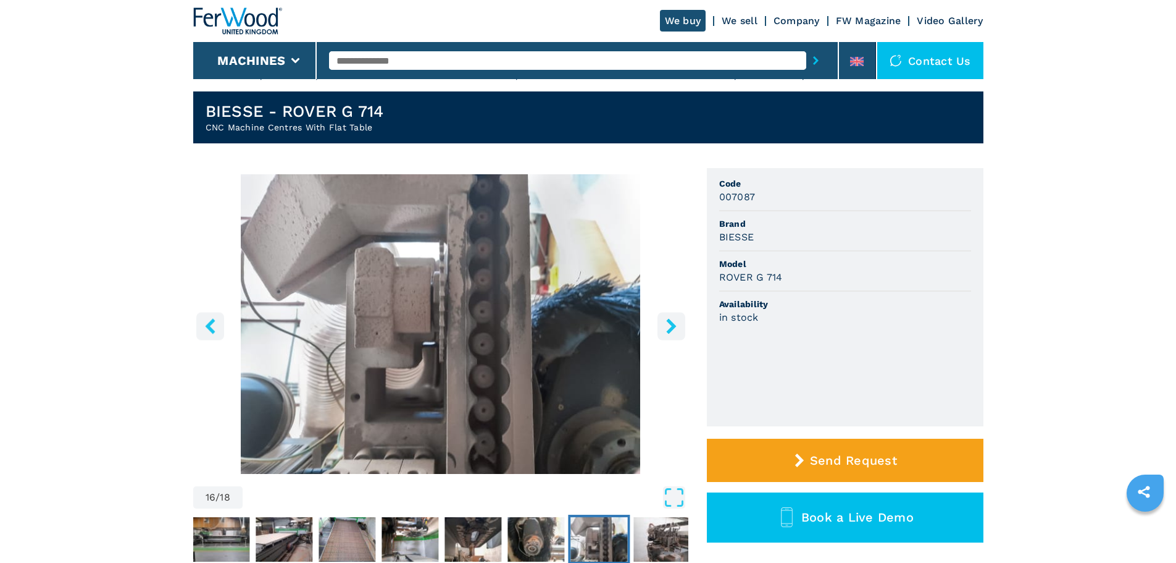
click at [671, 323] on icon "right-button" at bounding box center [671, 325] width 10 height 15
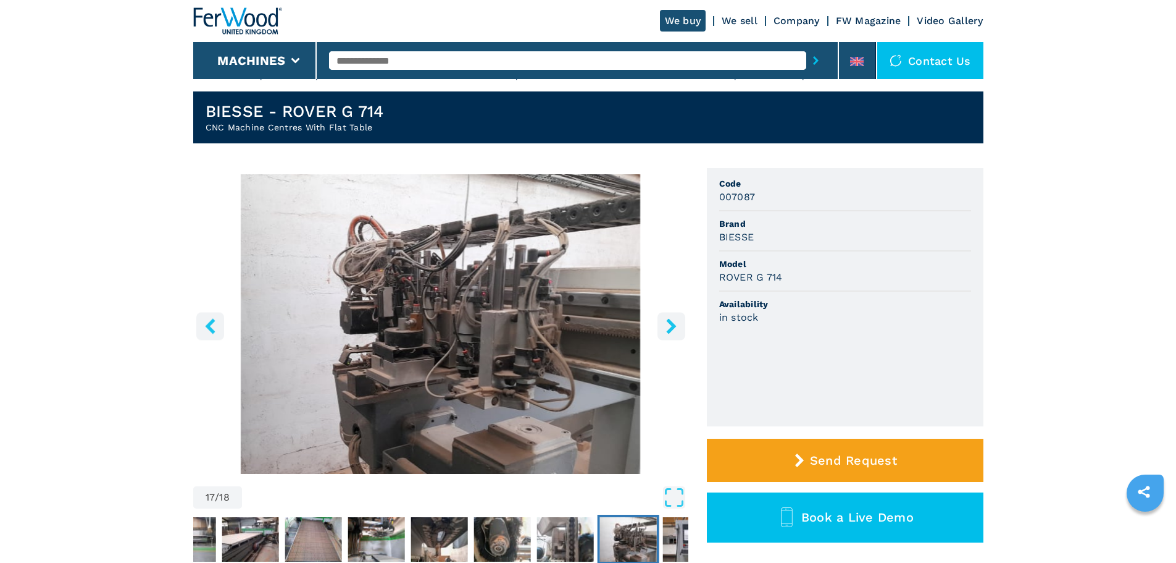
click at [671, 323] on icon "right-button" at bounding box center [671, 325] width 10 height 15
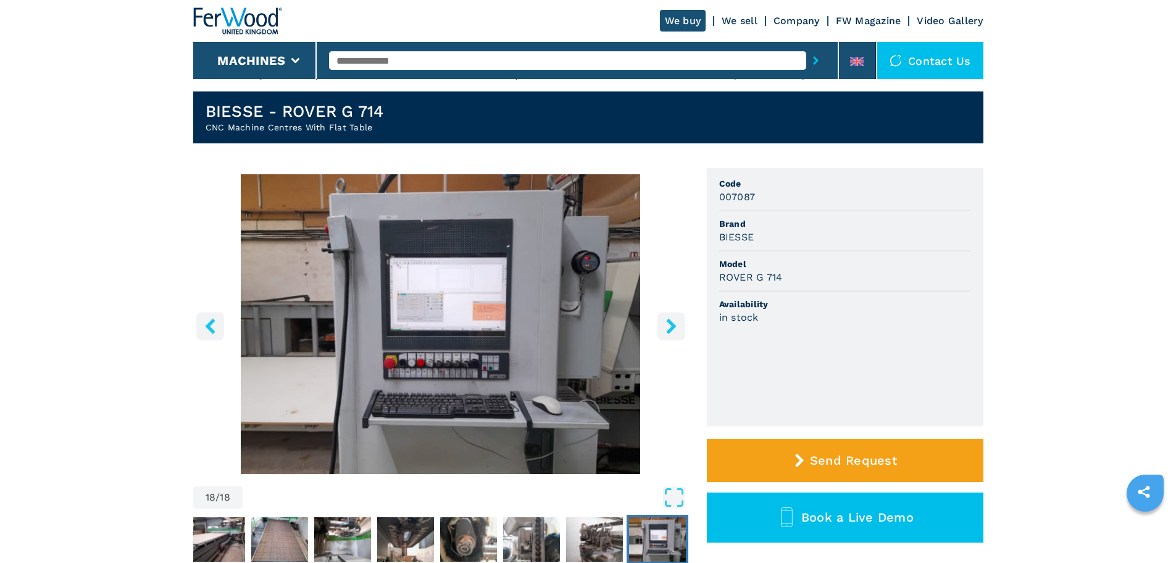
click at [665, 325] on icon "right-button" at bounding box center [671, 325] width 15 height 15
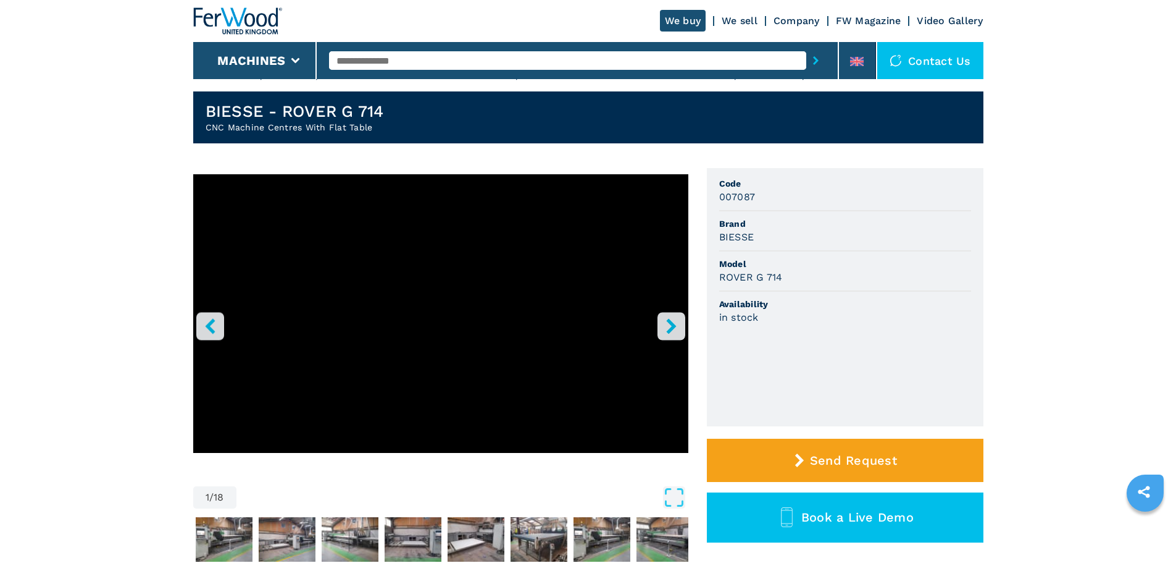
click at [665, 325] on icon "right-button" at bounding box center [671, 325] width 15 height 15
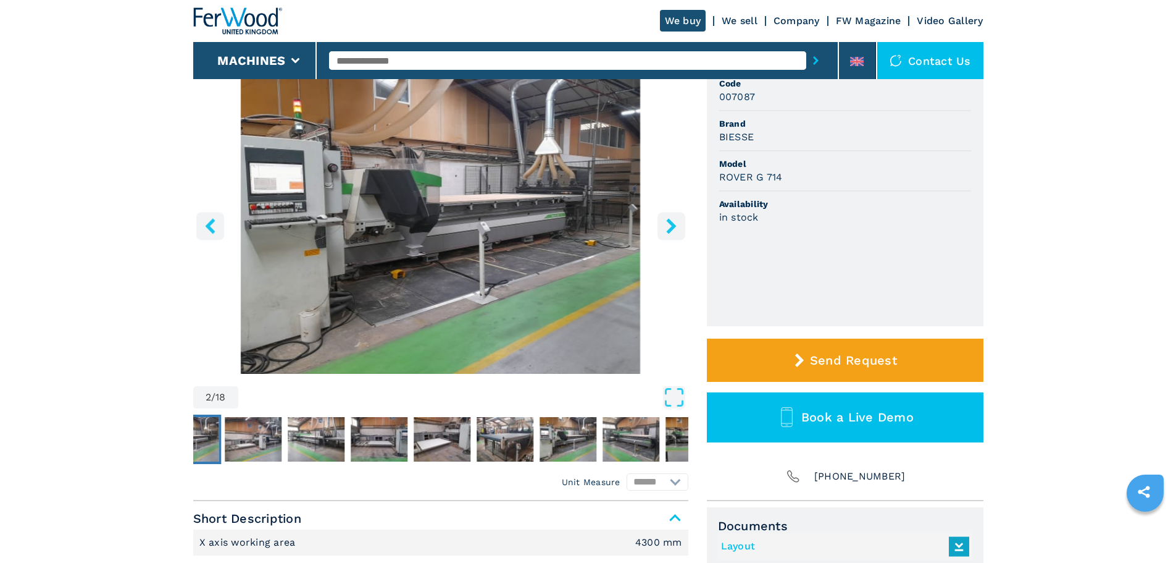
scroll to position [118, 0]
click at [199, 222] on button "left-button" at bounding box center [210, 226] width 28 height 28
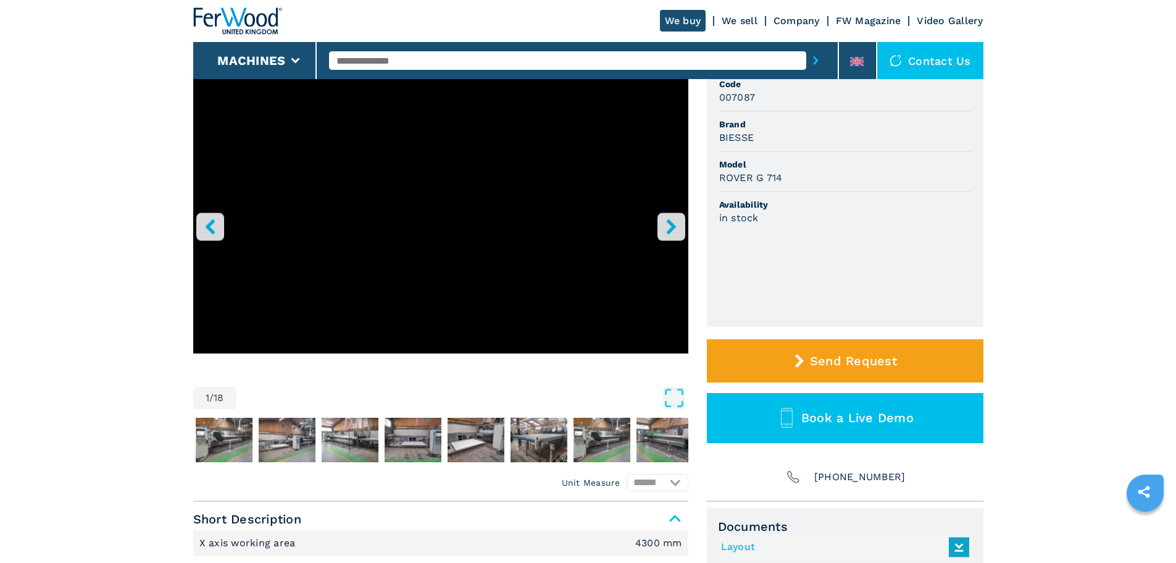
click at [673, 228] on icon "right-button" at bounding box center [671, 226] width 10 height 15
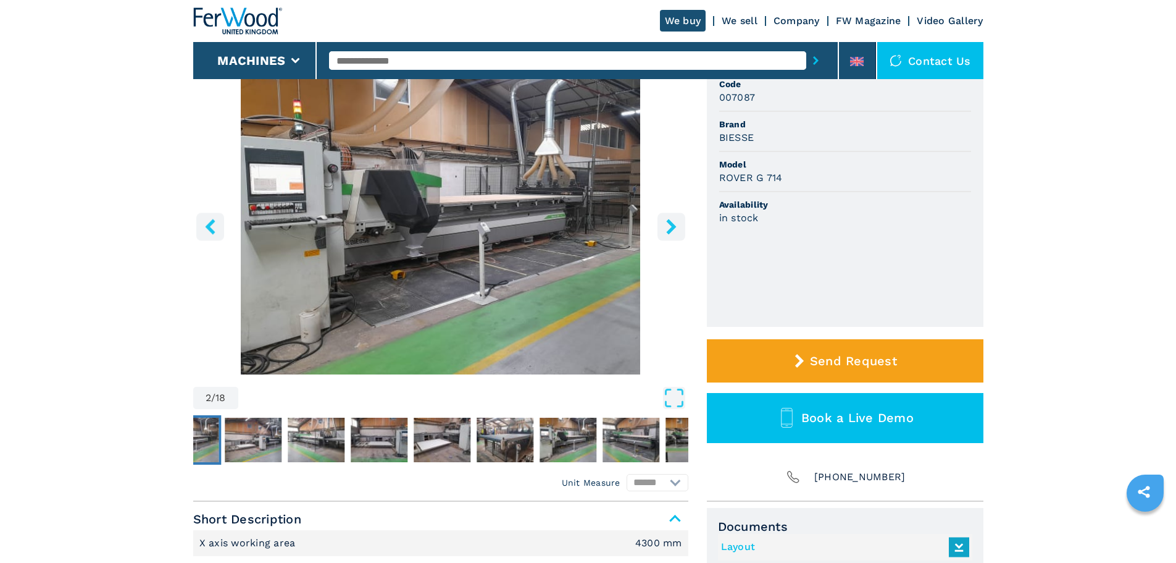
click at [673, 228] on icon "right-button" at bounding box center [671, 226] width 10 height 15
click at [696, 228] on div "2 / 18 Unit Measure ****** ******** Code 007087 Brand BIESSE Model ROVER G 714 …" at bounding box center [588, 285] width 790 height 433
click at [680, 225] on button "right-button" at bounding box center [672, 226] width 28 height 28
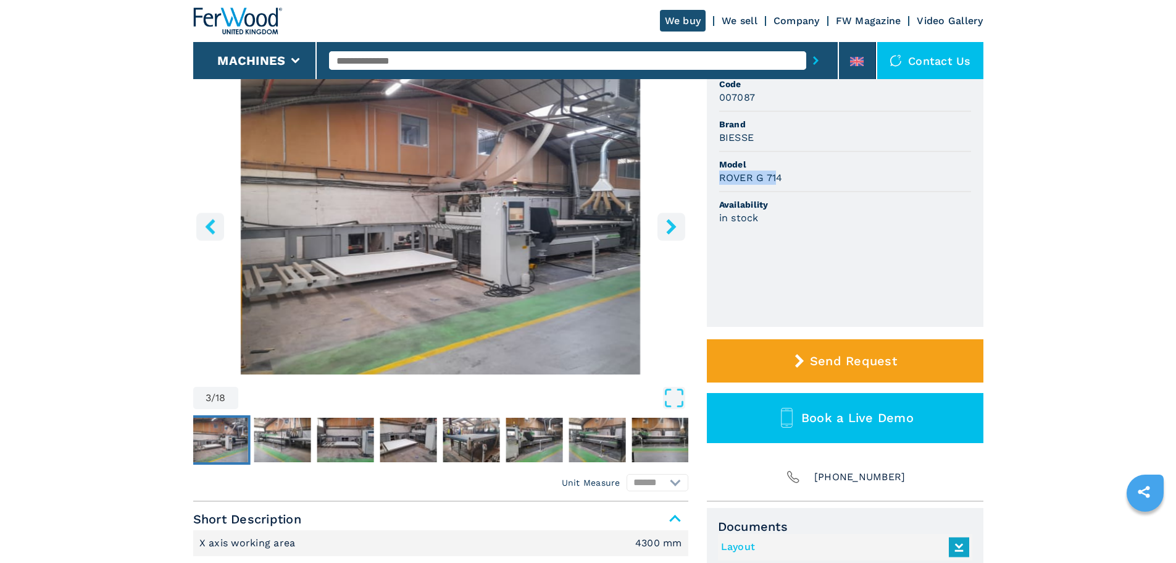
drag, startPoint x: 720, startPoint y: 177, endPoint x: 777, endPoint y: 181, distance: 56.9
click at [777, 181] on h3 "ROVER G 714" at bounding box center [751, 177] width 64 height 14
drag, startPoint x: 781, startPoint y: 178, endPoint x: 713, endPoint y: 183, distance: 68.1
click at [713, 183] on ul "Code 007087 Brand BIESSE Model ROVER G 714 Availability in stock" at bounding box center [845, 198] width 277 height 258
